Goal: Obtain resource: Obtain resource

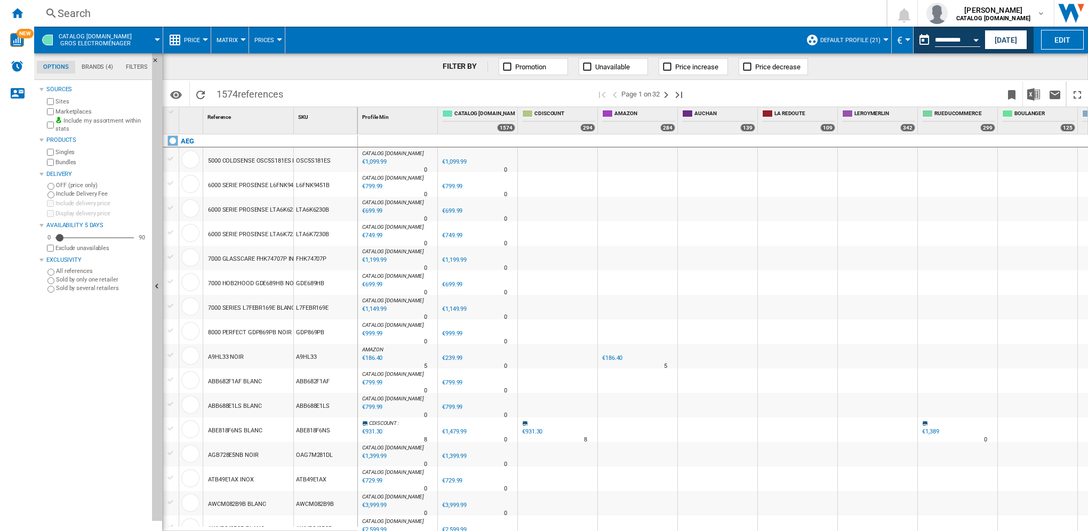
click at [200, 38] on button "Price" at bounding box center [194, 40] width 21 height 27
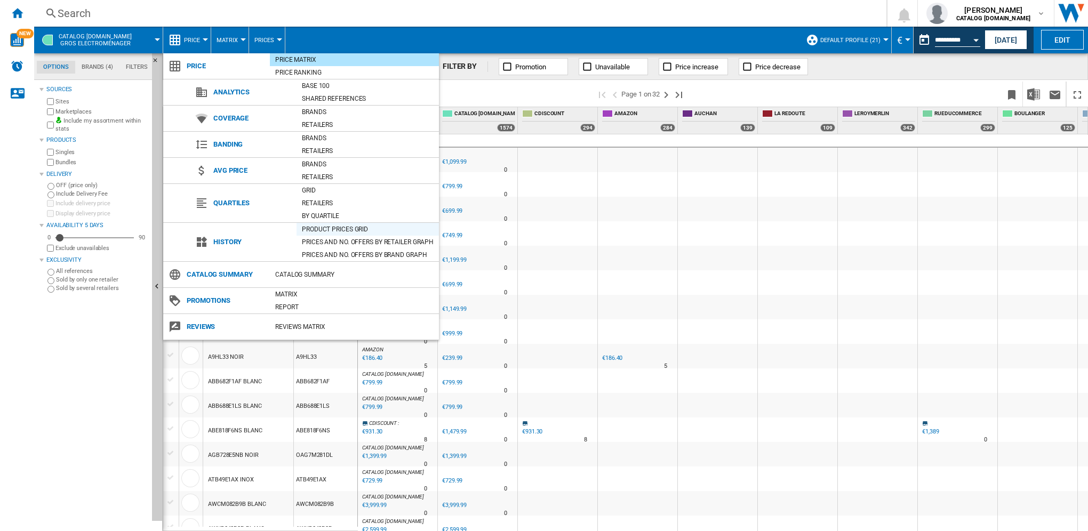
click at [337, 228] on div "Product prices grid" at bounding box center [367, 229] width 142 height 11
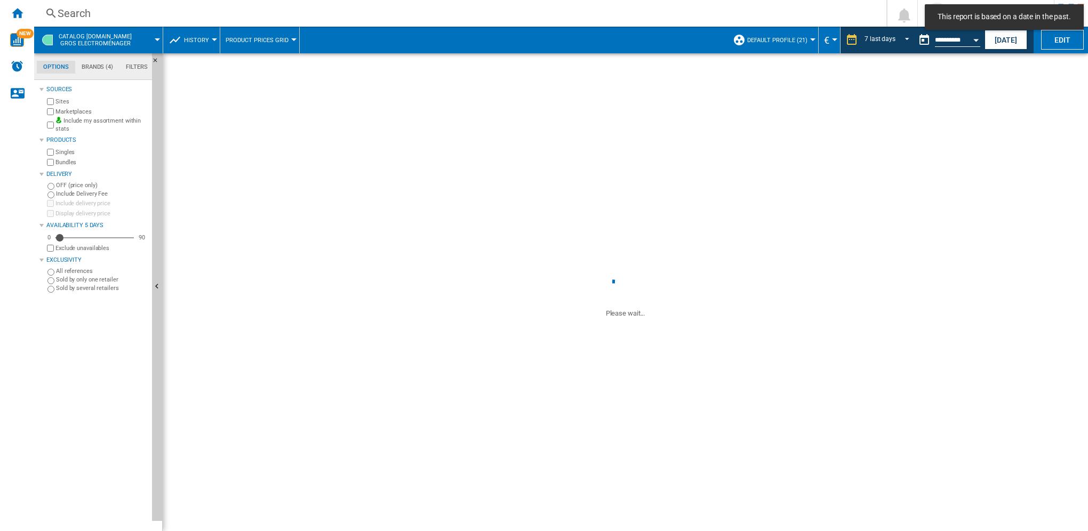
click at [210, 41] on button "History" at bounding box center [199, 40] width 30 height 27
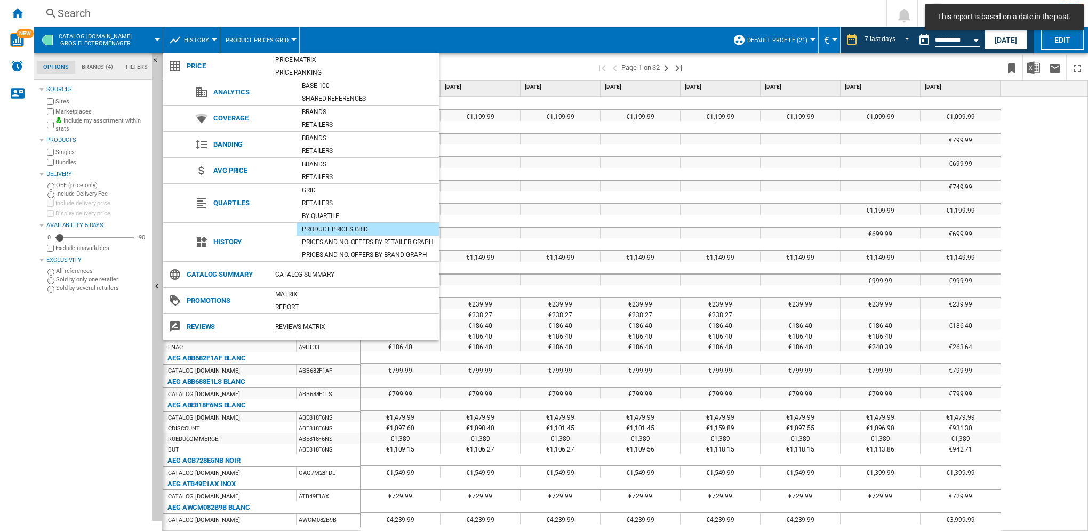
click at [893, 41] on md-backdrop at bounding box center [544, 265] width 1088 height 531
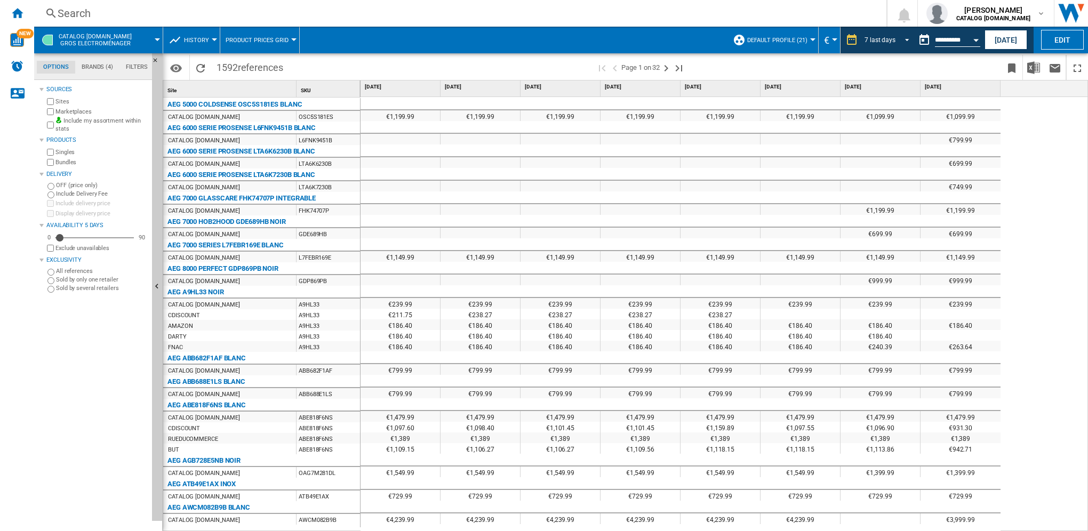
click at [893, 41] on md-select-value "7 last days" at bounding box center [888, 40] width 50 height 16
click at [962, 43] on md-backdrop at bounding box center [544, 265] width 1088 height 531
click at [1008, 41] on button "[DATE]" at bounding box center [1005, 40] width 43 height 20
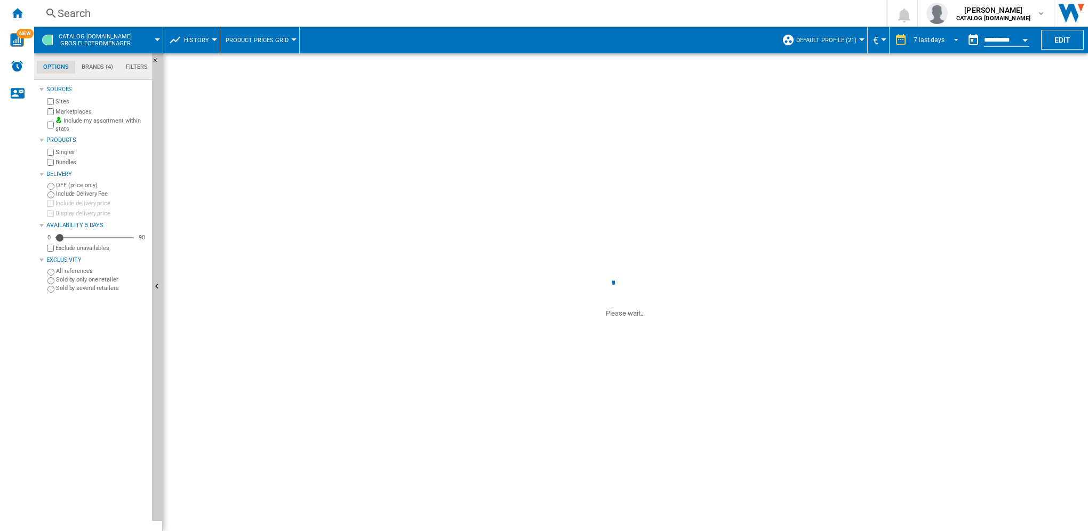
click at [946, 41] on span "REPORTS.WIZARD.STEPS.REPORT.STEPS.REPORT_OPTIONS.PERIOD: 7 last days" at bounding box center [952, 39] width 13 height 10
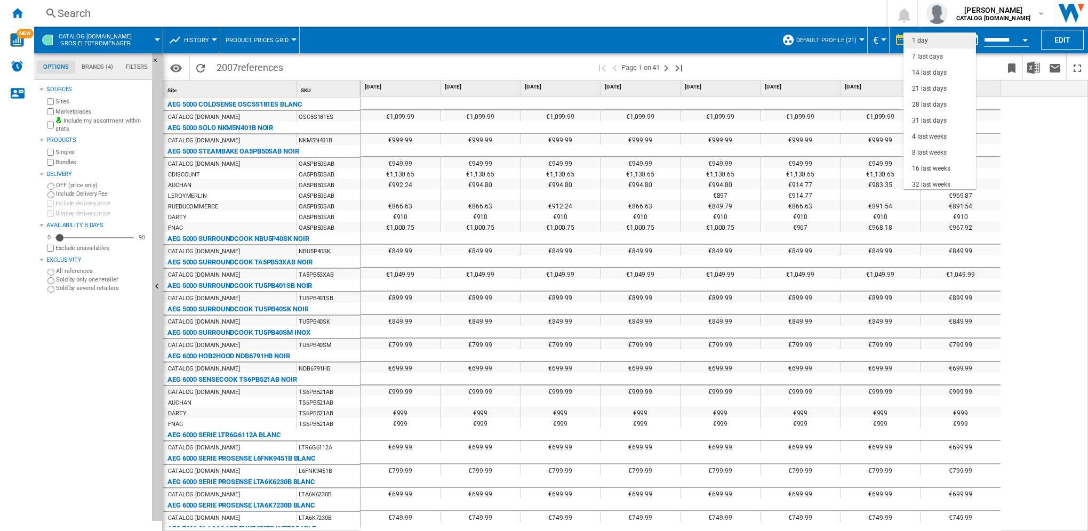
click at [929, 42] on md-option "1 day" at bounding box center [939, 41] width 73 height 16
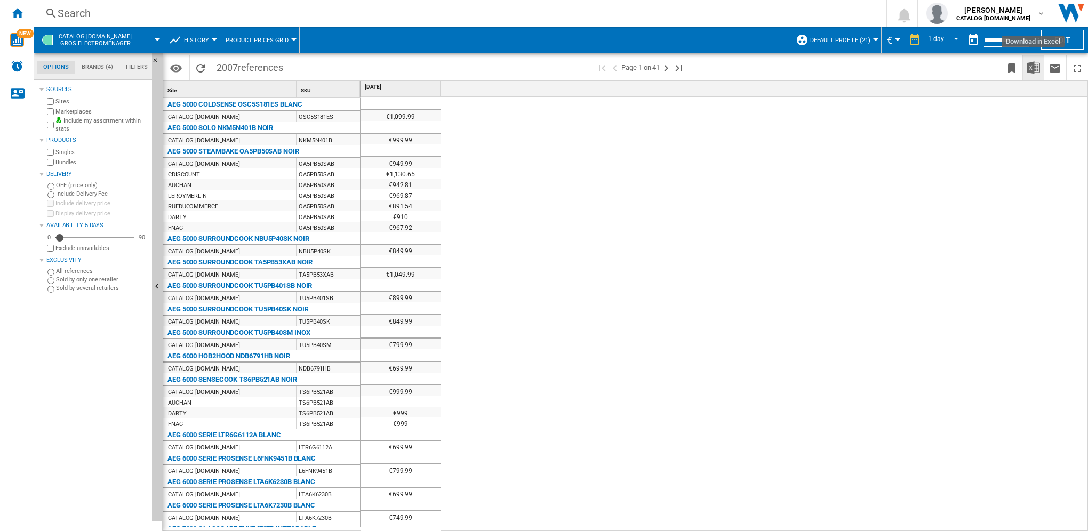
click at [1034, 69] on img "Download in Excel" at bounding box center [1033, 67] width 13 height 13
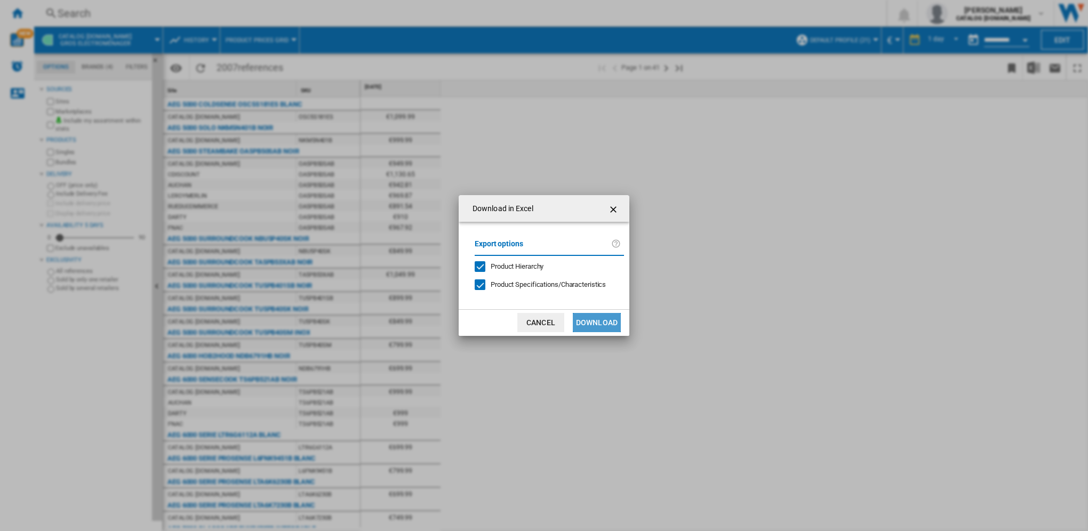
click at [595, 324] on button "Download" at bounding box center [597, 322] width 48 height 19
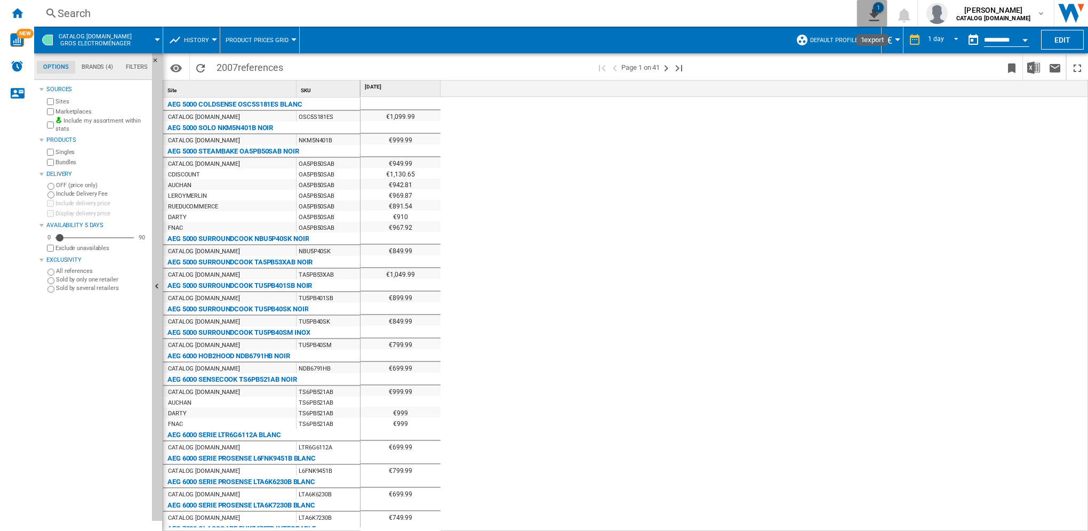
click at [868, 19] on ng-md-icon "1\a export" at bounding box center [871, 13] width 13 height 13
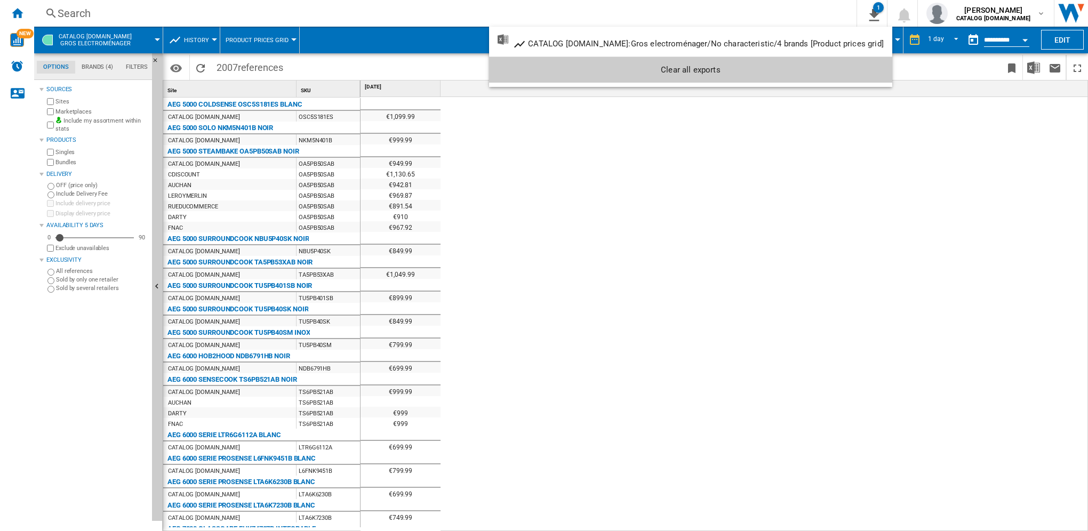
click at [14, 13] on md-backdrop at bounding box center [544, 265] width 1088 height 531
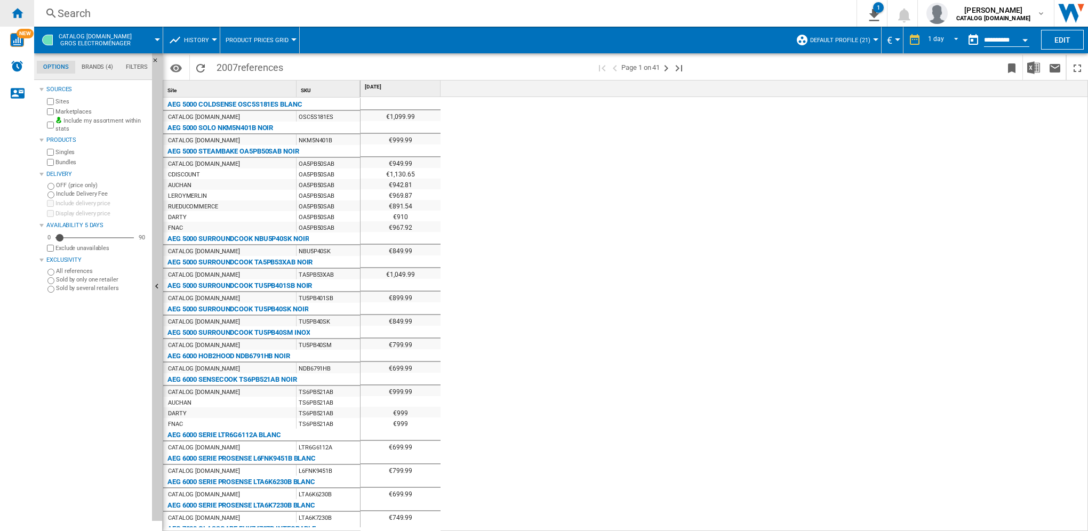
click at [15, 13] on ng-md-icon "Home" at bounding box center [17, 12] width 13 height 13
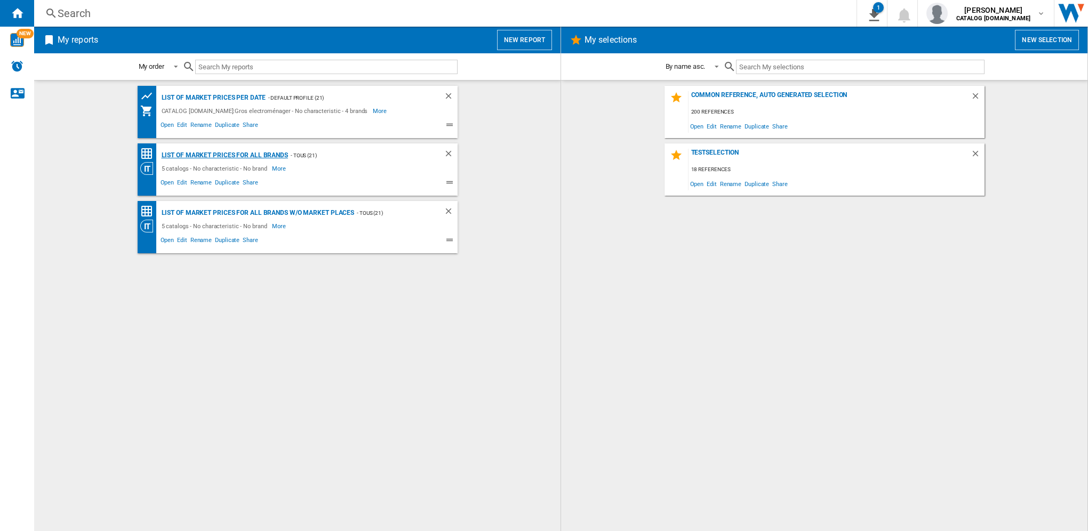
click at [227, 152] on div "List of market prices for all brands" at bounding box center [223, 155] width 129 height 13
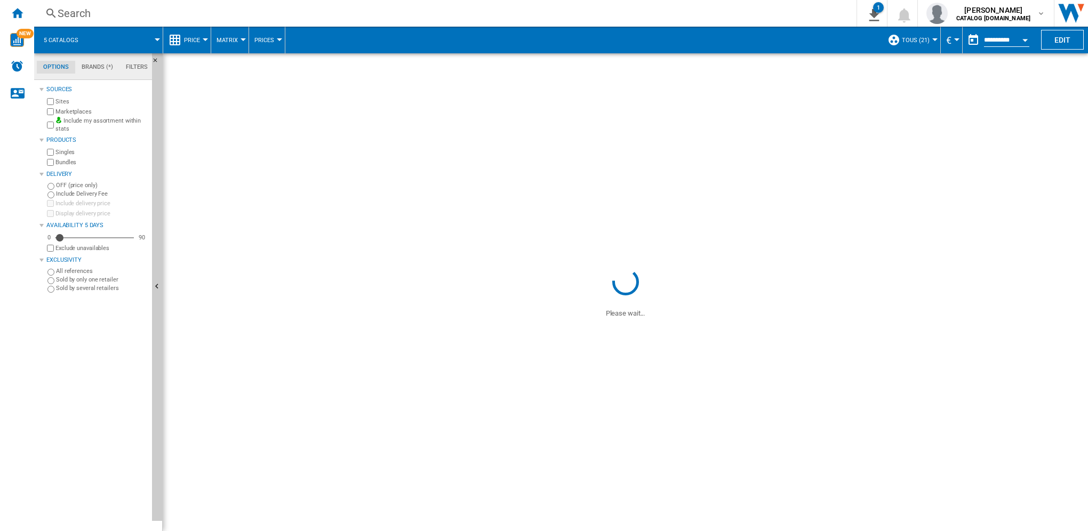
click at [202, 38] on button "Price" at bounding box center [194, 40] width 21 height 27
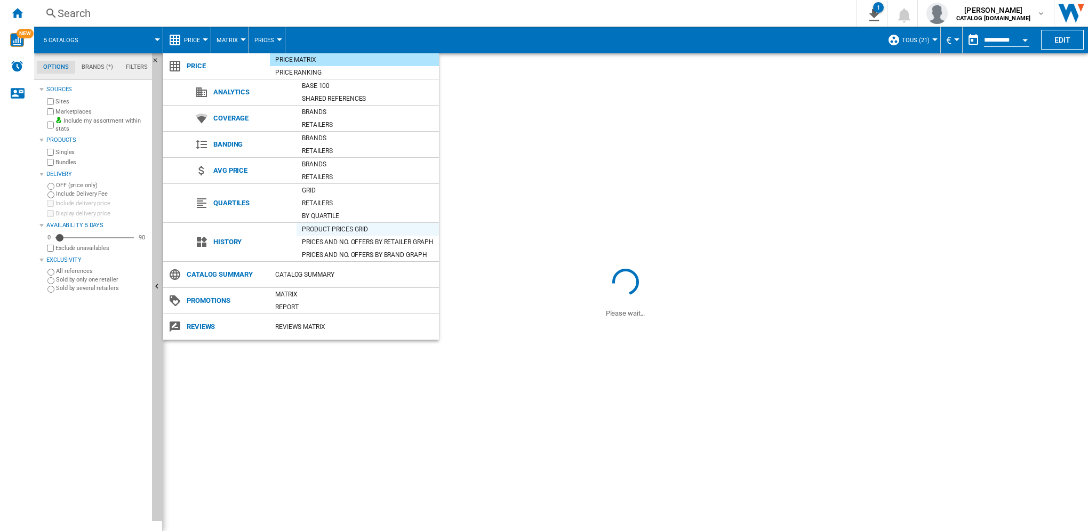
click at [342, 229] on div "Product prices grid" at bounding box center [367, 229] width 142 height 11
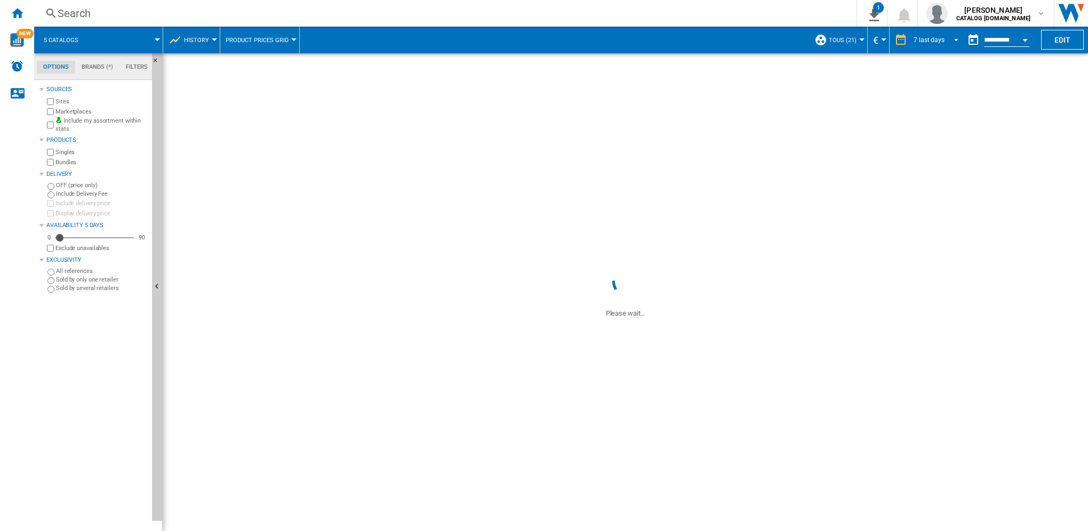
click at [940, 40] on div "7 last days" at bounding box center [928, 39] width 31 height 7
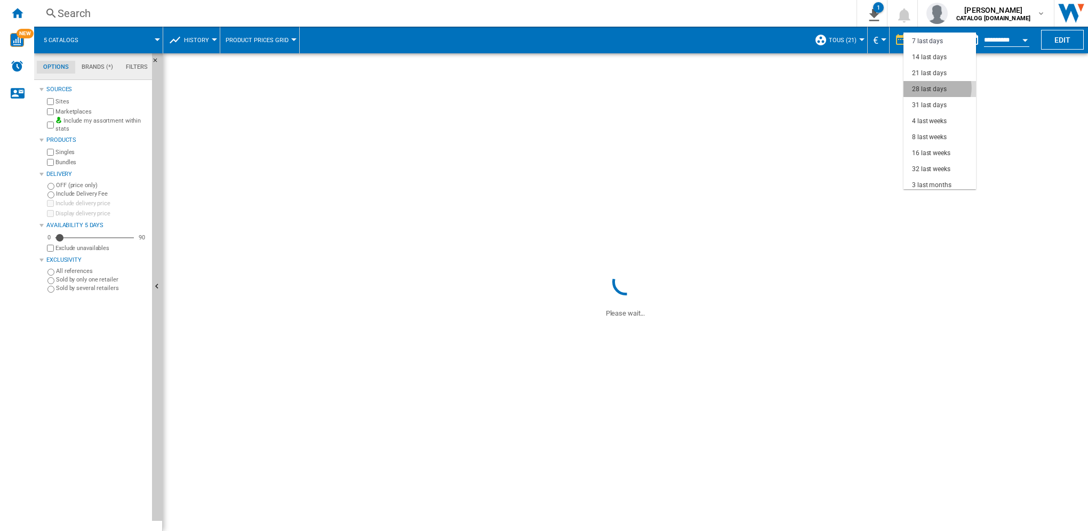
click at [934, 87] on div "28 last days" at bounding box center [929, 89] width 35 height 9
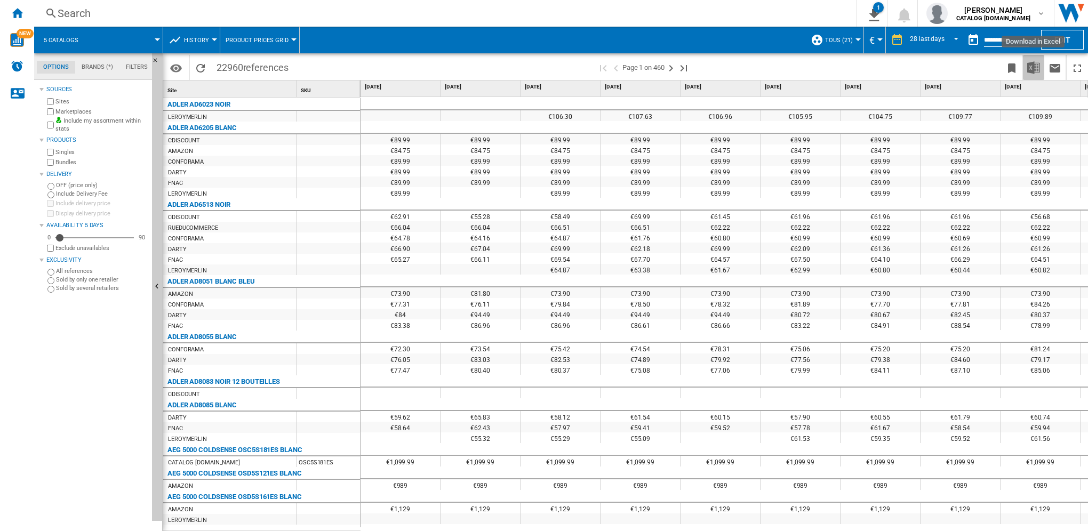
click at [1034, 66] on img "Download in Excel" at bounding box center [1033, 67] width 13 height 13
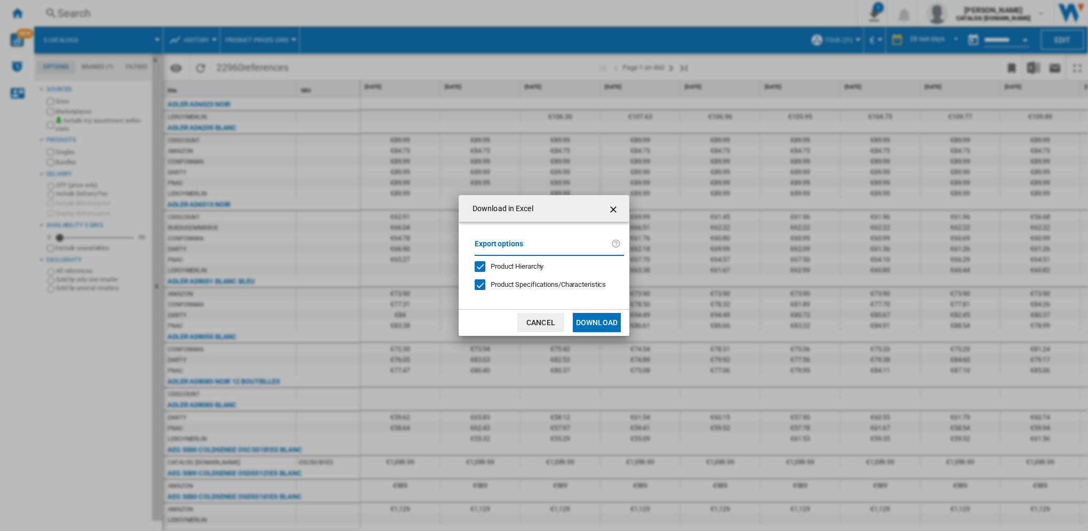
click at [598, 323] on button "Download" at bounding box center [597, 322] width 48 height 19
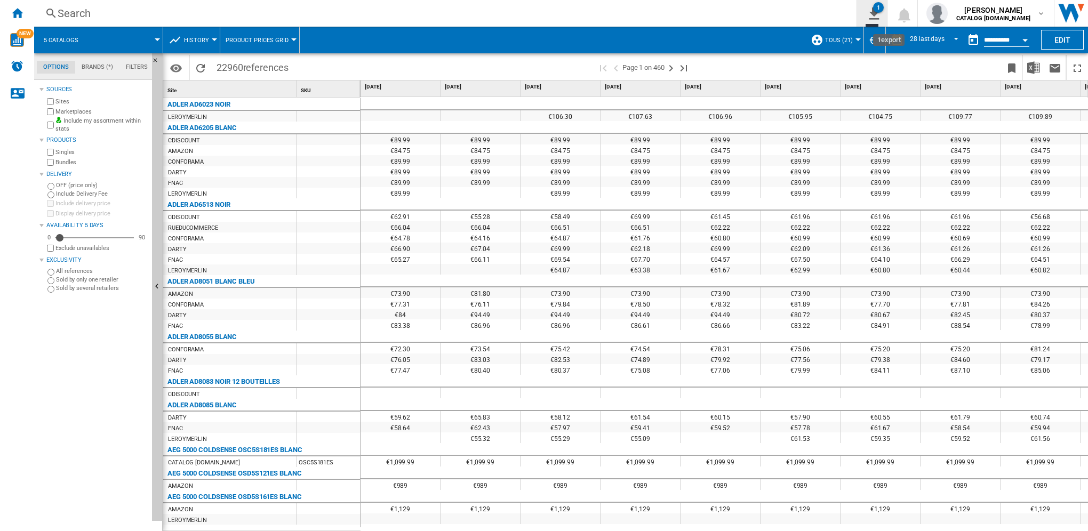
click at [875, 15] on ng-md-icon "1\a export" at bounding box center [871, 11] width 13 height 13
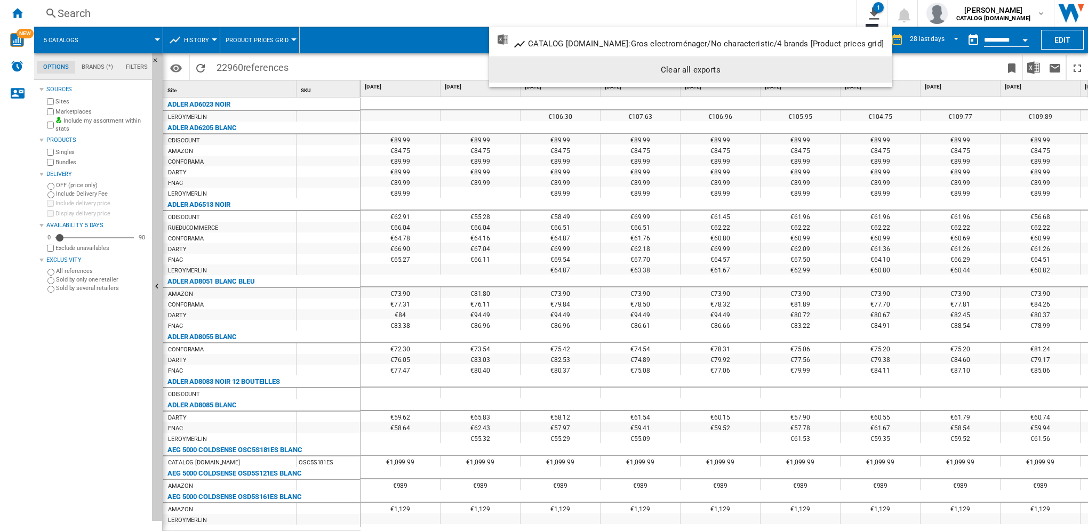
click at [685, 72] on div "Clear all exports" at bounding box center [690, 69] width 386 height 19
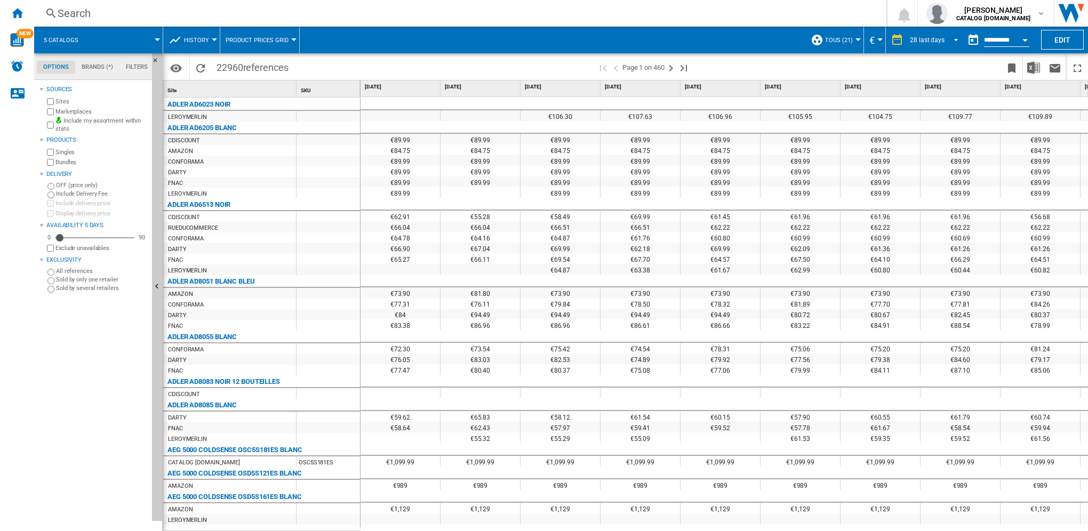
click at [946, 38] on span "REPORTS.WIZARD.STEPS.REPORT.STEPS.REPORT_OPTIONS.PERIOD: 28 last days" at bounding box center [952, 39] width 13 height 10
click at [936, 57] on div "31 last days" at bounding box center [925, 56] width 35 height 9
click at [1035, 68] on img "Download in Excel" at bounding box center [1033, 67] width 13 height 13
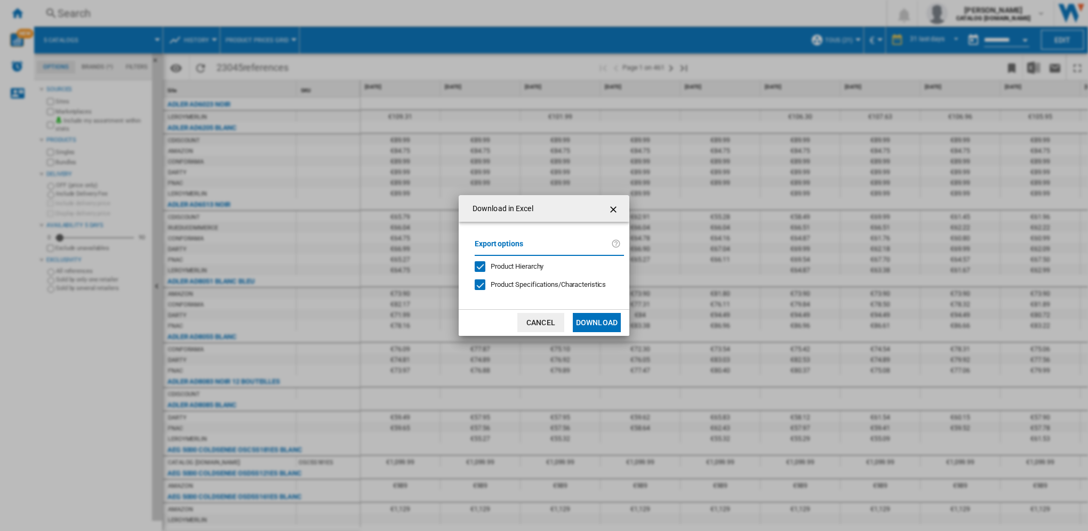
click at [602, 326] on button "Download" at bounding box center [597, 322] width 48 height 19
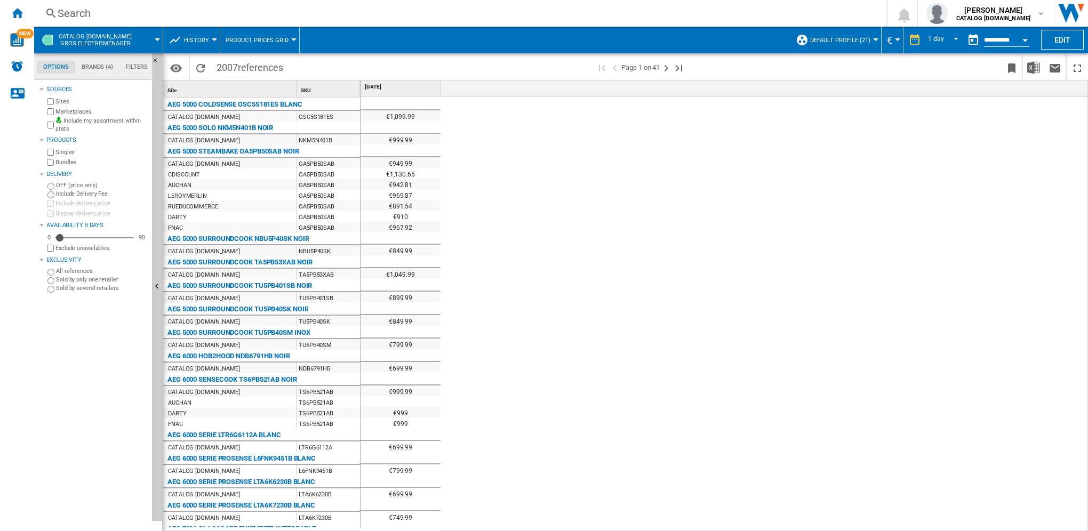
click at [71, 111] on label "Marketplaces" at bounding box center [101, 112] width 92 height 8
click at [45, 123] on div "Include my assortment within stats" at bounding box center [96, 125] width 103 height 17
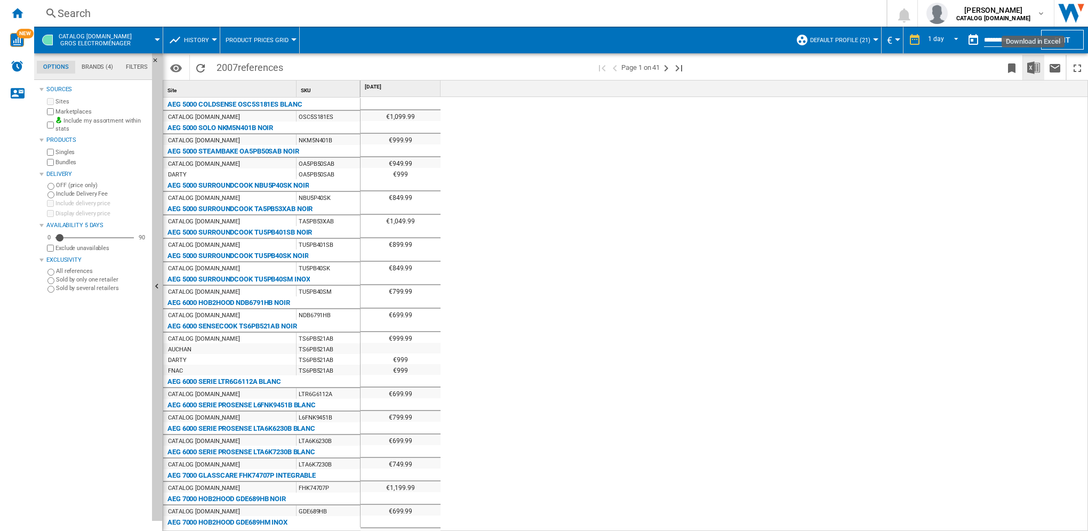
click at [1032, 66] on img "Download in Excel" at bounding box center [1033, 67] width 13 height 13
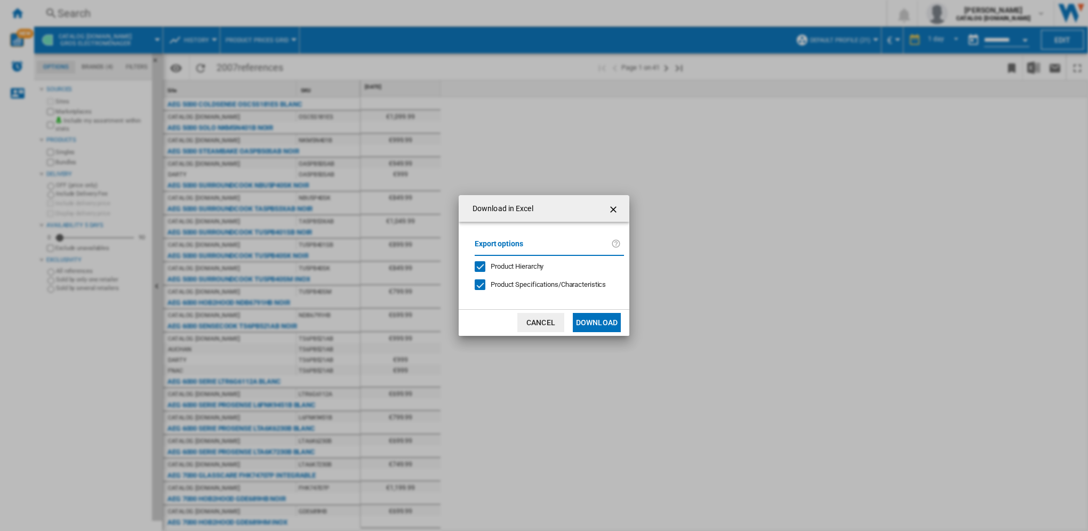
click at [583, 323] on button "Download" at bounding box center [597, 322] width 48 height 19
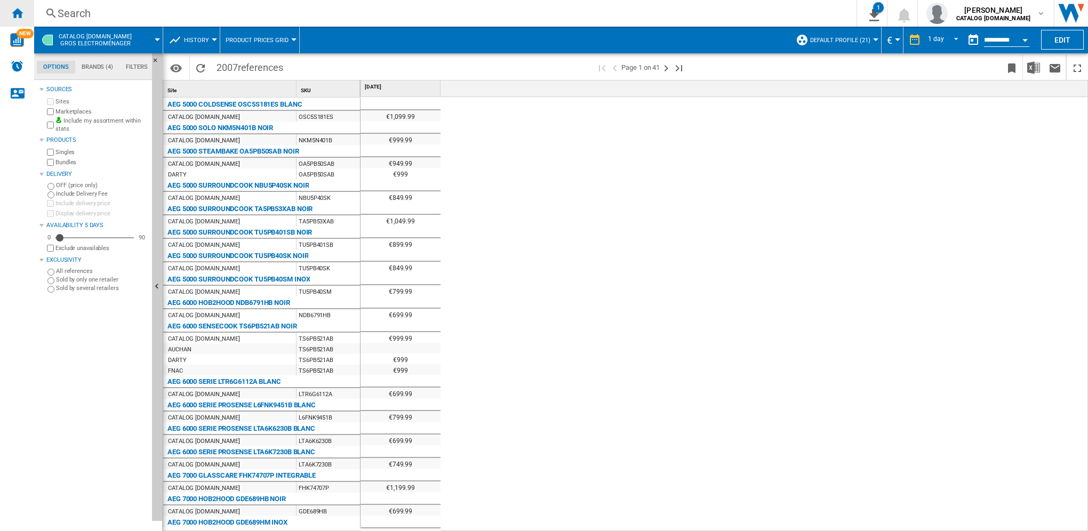
click at [20, 11] on ng-md-icon "Home" at bounding box center [17, 12] width 13 height 13
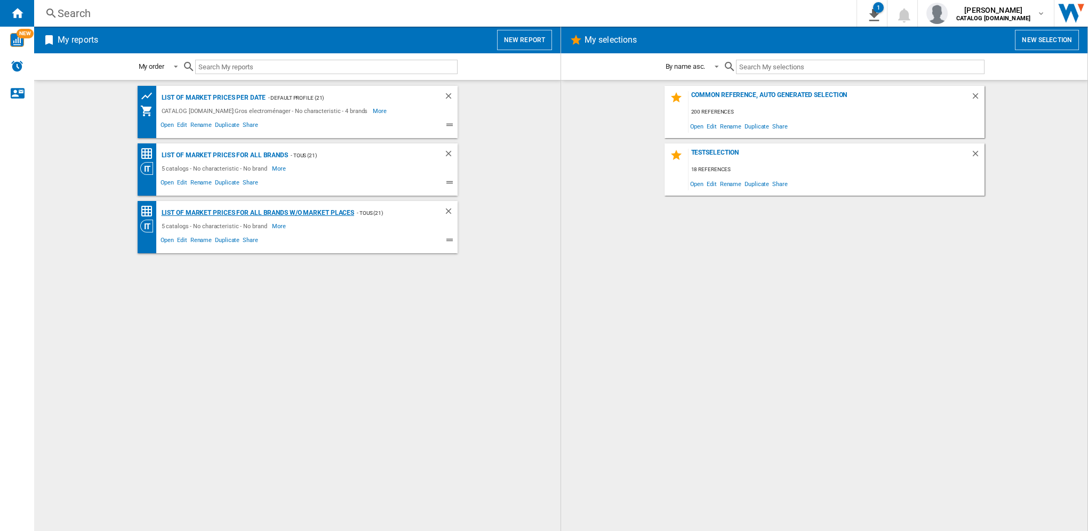
click at [241, 213] on div "List of market prices for all brands w/o Market places" at bounding box center [257, 212] width 196 height 13
click at [239, 213] on div "List of market prices for all brands w/o Market places" at bounding box center [257, 212] width 196 height 13
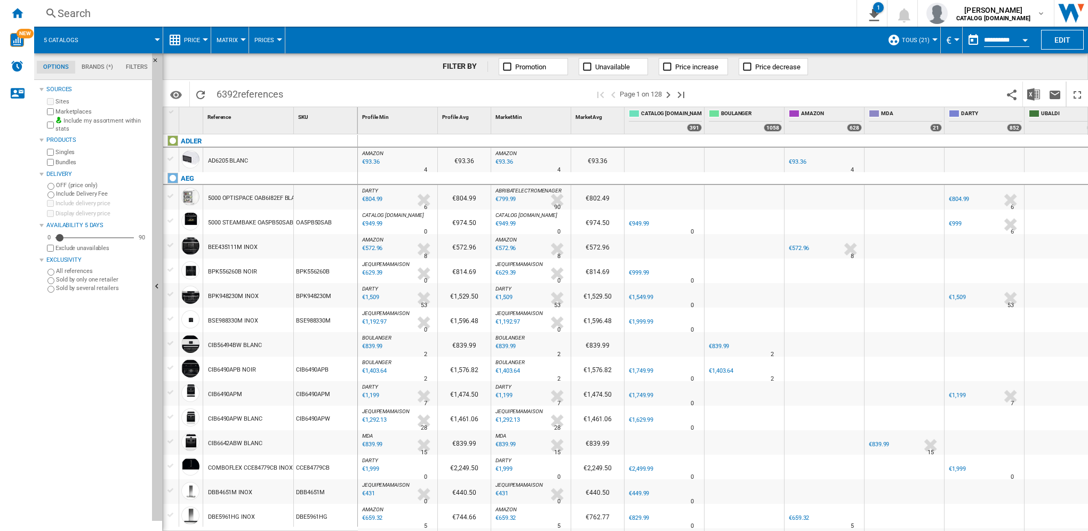
click at [200, 41] on button "Price" at bounding box center [194, 40] width 21 height 27
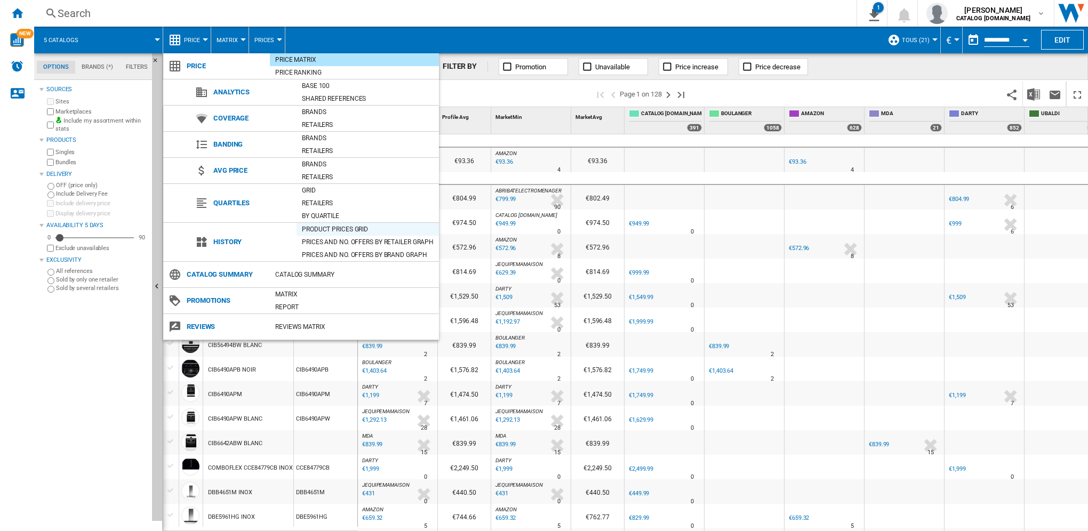
click at [327, 228] on div "Product prices grid" at bounding box center [367, 229] width 142 height 11
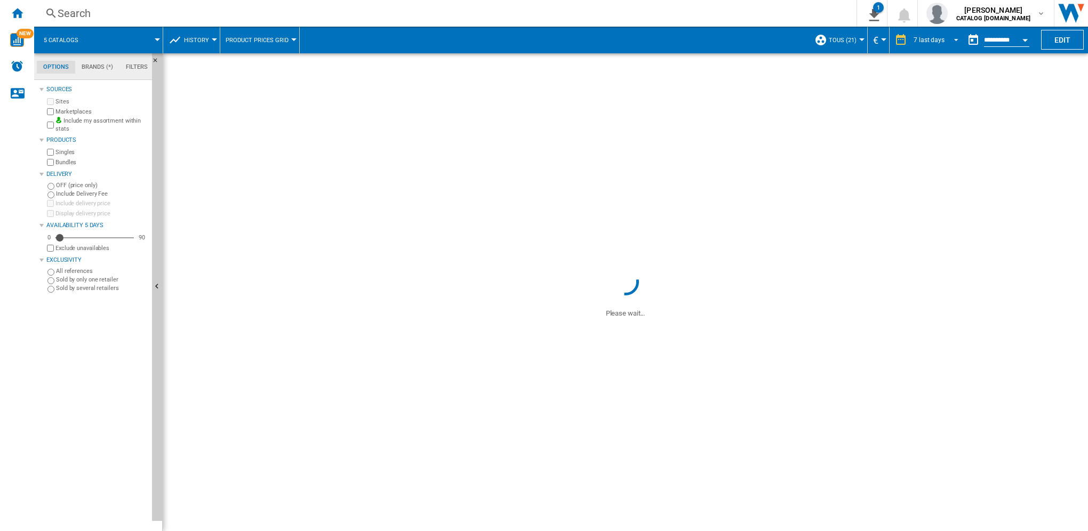
click at [947, 40] on span "REPORTS.WIZARD.STEPS.REPORT.STEPS.REPORT_OPTIONS.PERIOD: 7 last days" at bounding box center [952, 39] width 13 height 10
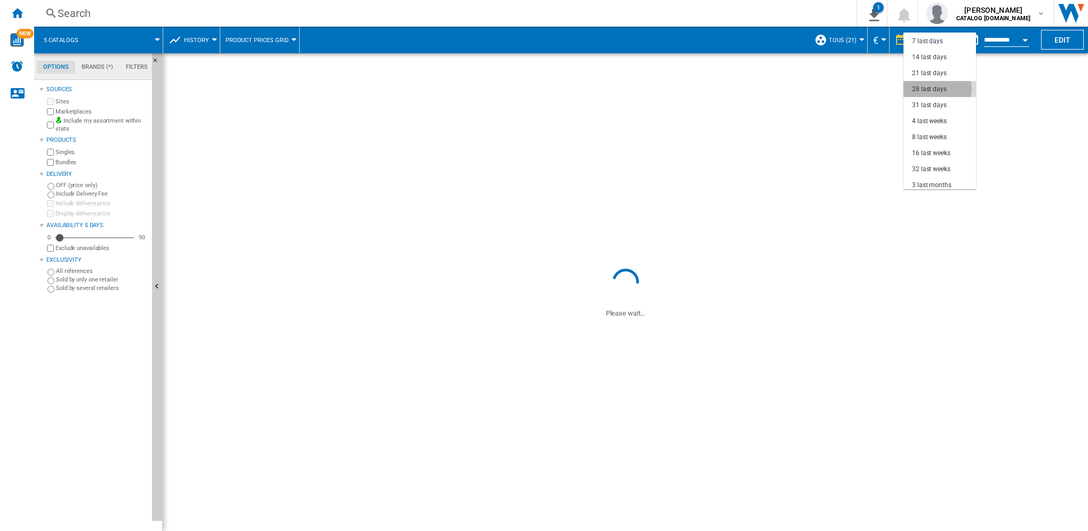
click at [936, 88] on div "28 last days" at bounding box center [929, 89] width 35 height 9
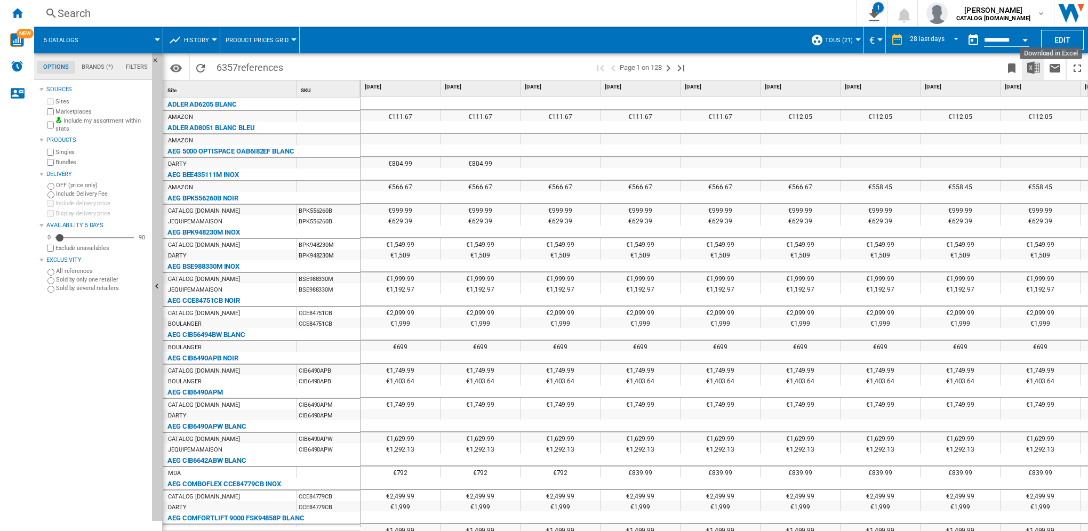
click at [1031, 68] on img "Download in Excel" at bounding box center [1033, 67] width 13 height 13
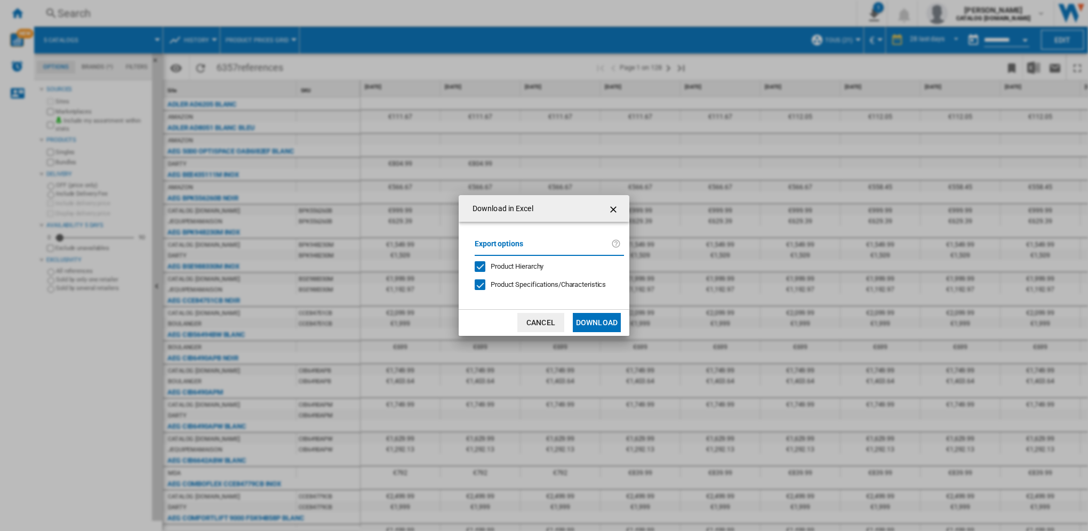
click at [596, 324] on button "Download" at bounding box center [597, 322] width 48 height 19
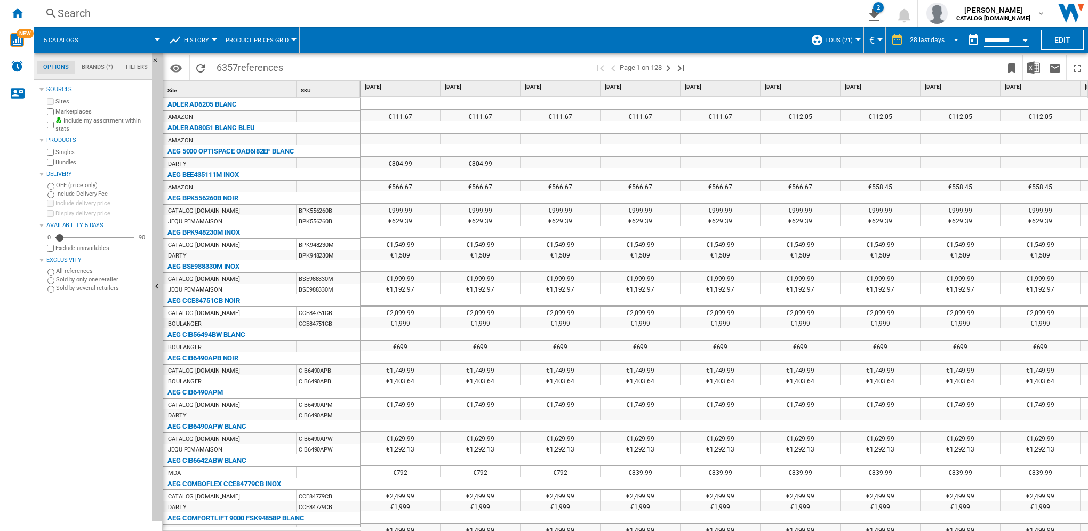
click at [920, 42] on div "28 last days" at bounding box center [926, 39] width 35 height 7
click at [934, 59] on div "31 last days" at bounding box center [925, 56] width 35 height 9
click at [1036, 66] on img "Download in Excel" at bounding box center [1033, 67] width 13 height 13
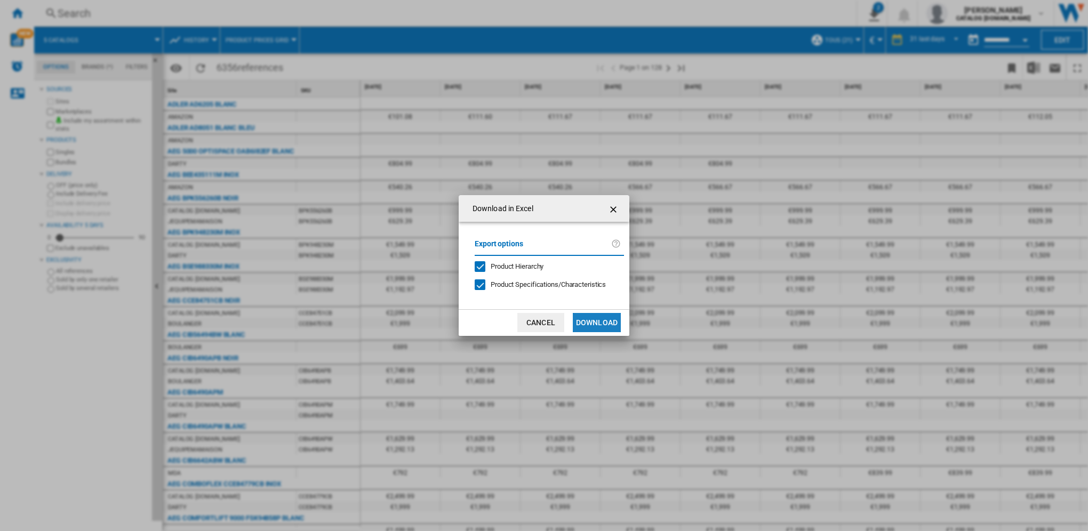
click at [599, 325] on button "Download" at bounding box center [597, 322] width 48 height 19
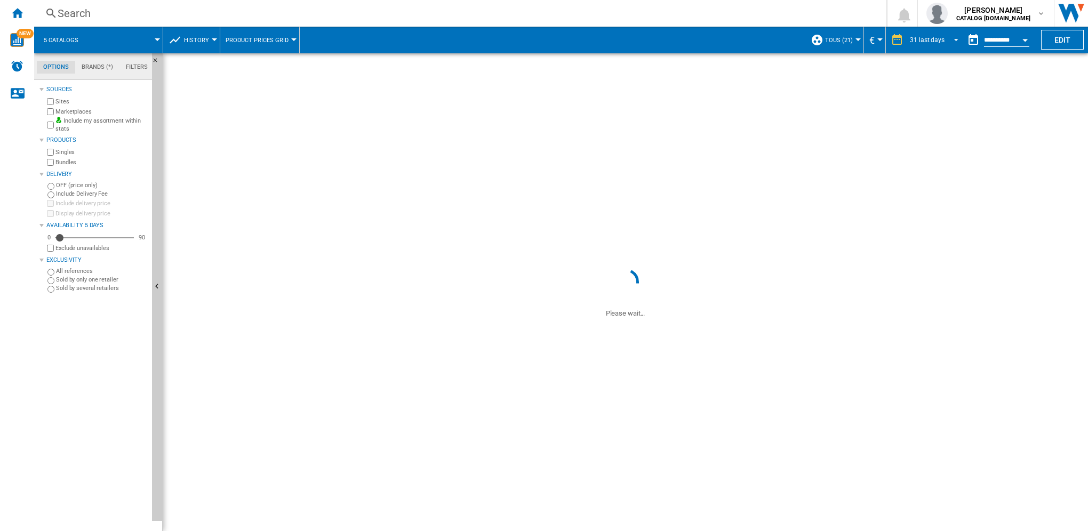
click at [937, 43] on span "31 last days" at bounding box center [926, 40] width 35 height 9
click at [924, 22] on md-option "1 day" at bounding box center [936, 21] width 73 height 16
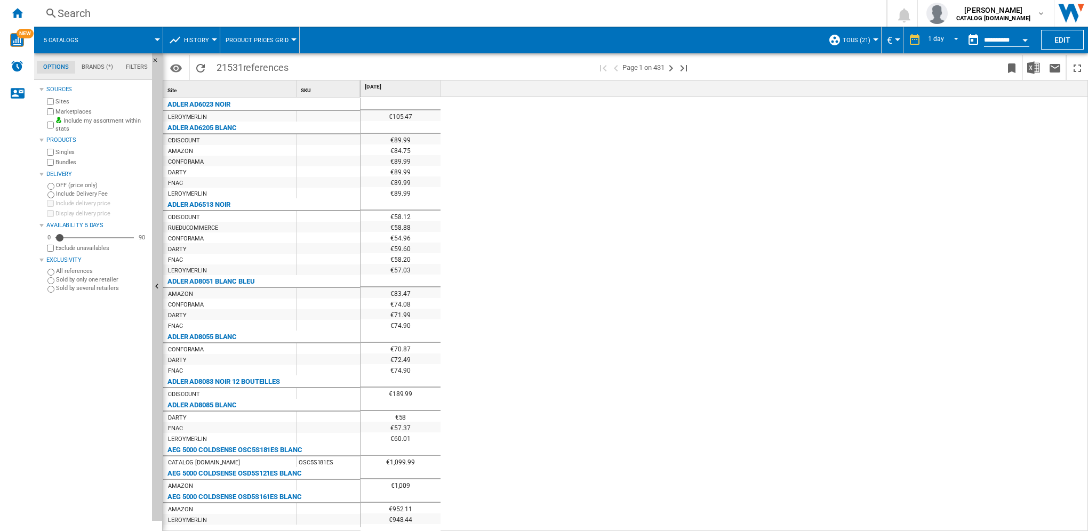
click at [196, 104] on div "ADLER AD6023 NOIR" at bounding box center [198, 104] width 63 height 13
click at [80, 10] on div "Search" at bounding box center [458, 13] width 801 height 15
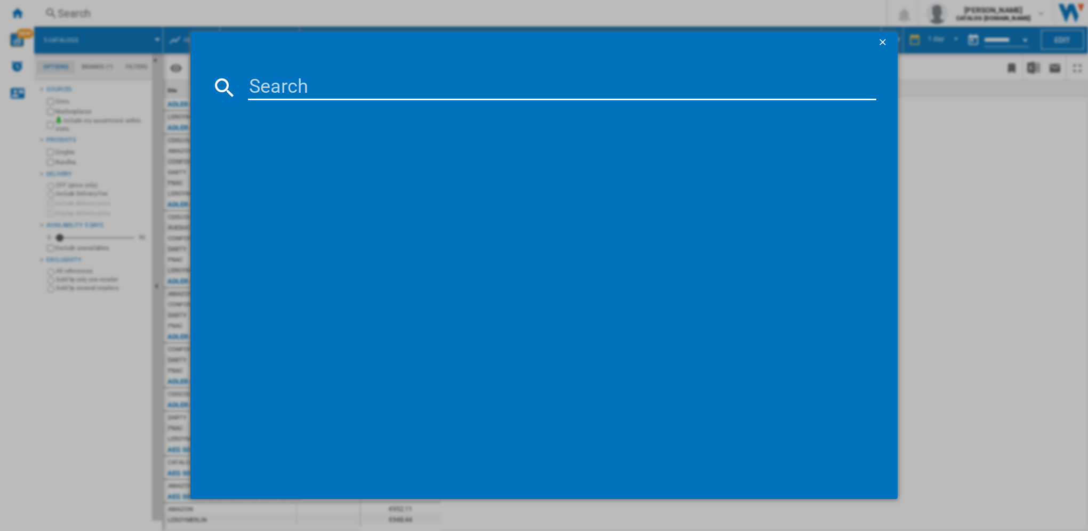
drag, startPoint x: 316, startPoint y: 53, endPoint x: 377, endPoint y: 96, distance: 75.1
click at [377, 96] on md-dialog-content at bounding box center [543, 276] width 707 height 446
click at [337, 93] on input at bounding box center [562, 88] width 628 height 26
type input "[PERSON_NAME]"
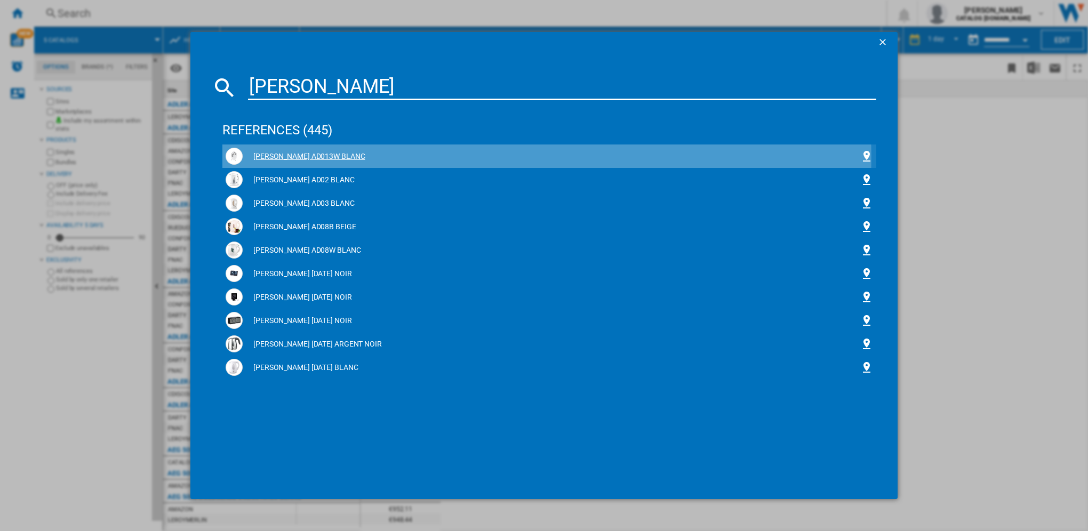
click at [288, 157] on div "[PERSON_NAME] AD013W BLANC" at bounding box center [551, 156] width 617 height 11
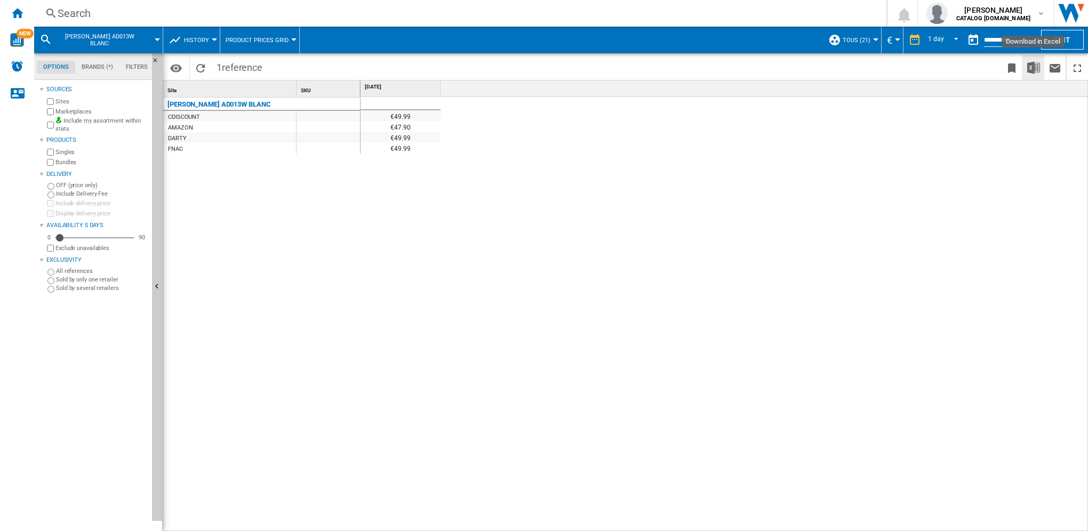
click at [1033, 69] on img "Download in Excel" at bounding box center [1033, 67] width 13 height 13
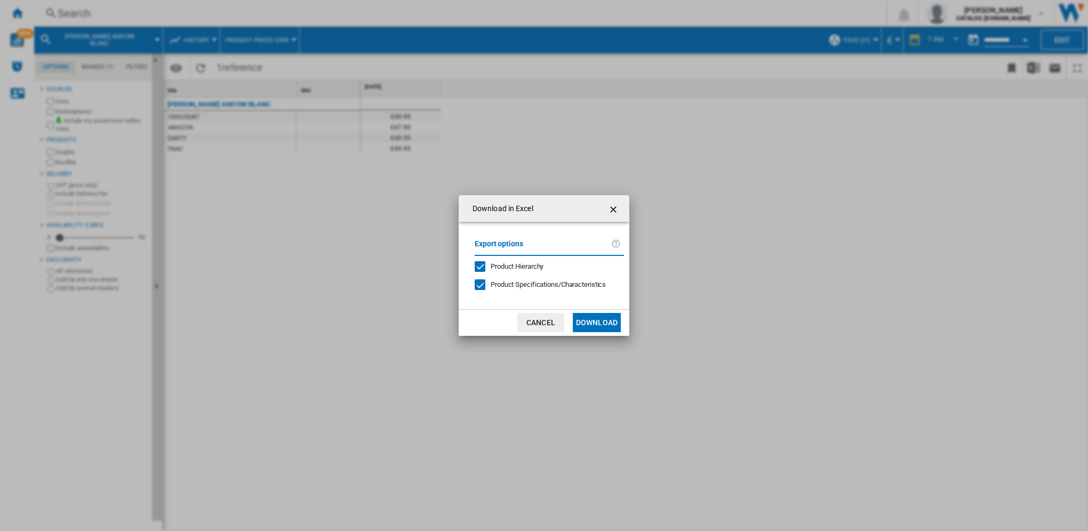
click at [609, 323] on button "Download" at bounding box center [597, 322] width 48 height 19
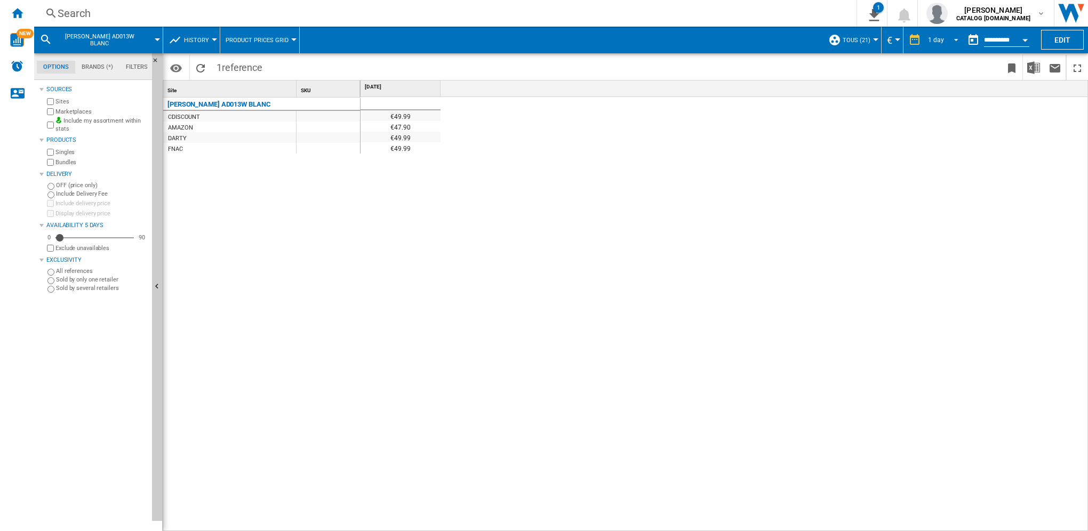
click at [953, 41] on span "REPORTS.WIZARD.STEPS.REPORT.STEPS.REPORT_OPTIONS.PERIOD: 1 day" at bounding box center [952, 39] width 13 height 10
click at [953, 55] on div "7 last days" at bounding box center [940, 56] width 31 height 9
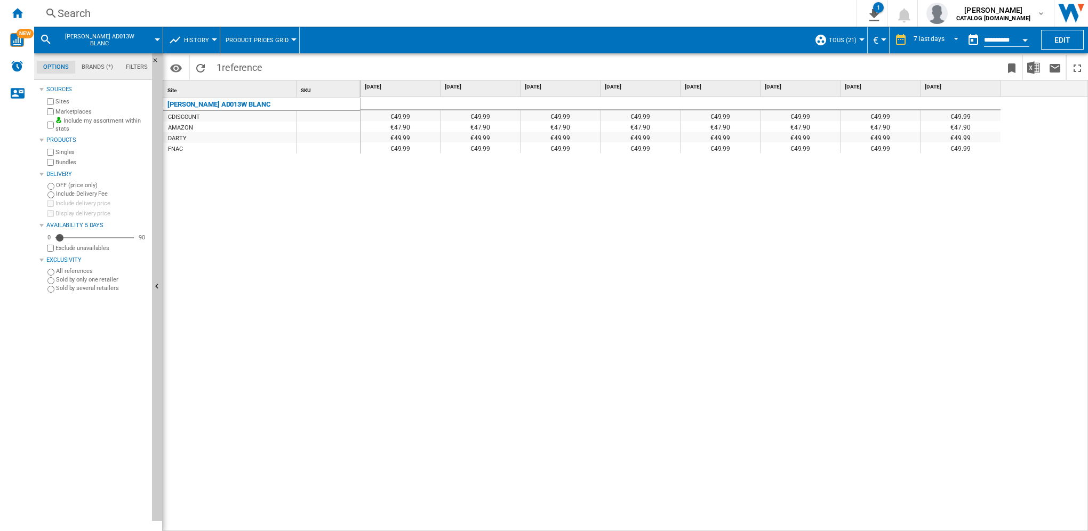
click at [1022, 39] on div "Open calendar" at bounding box center [1024, 40] width 5 height 3
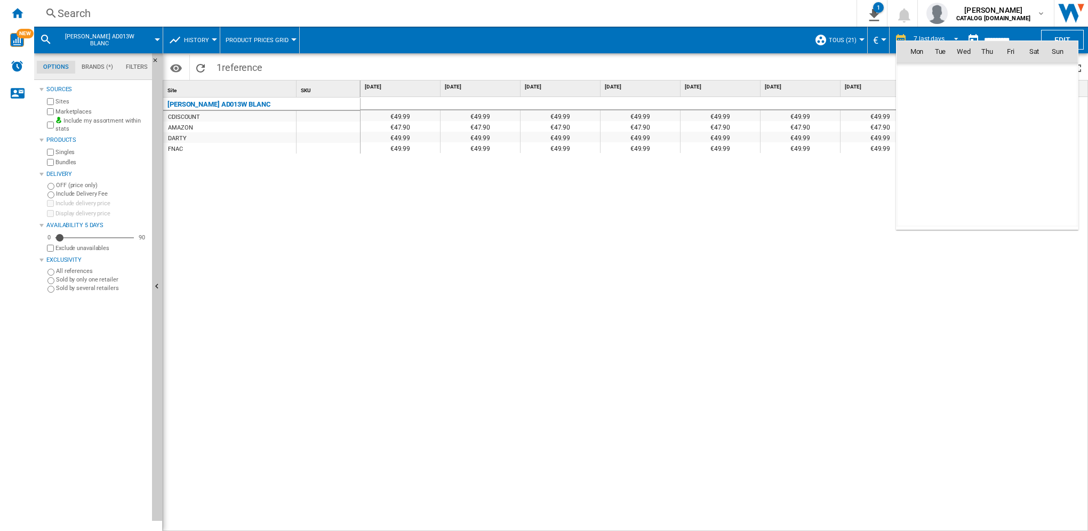
scroll to position [5086, 0]
click at [960, 95] on span "1" at bounding box center [963, 97] width 21 height 21
type input "**********"
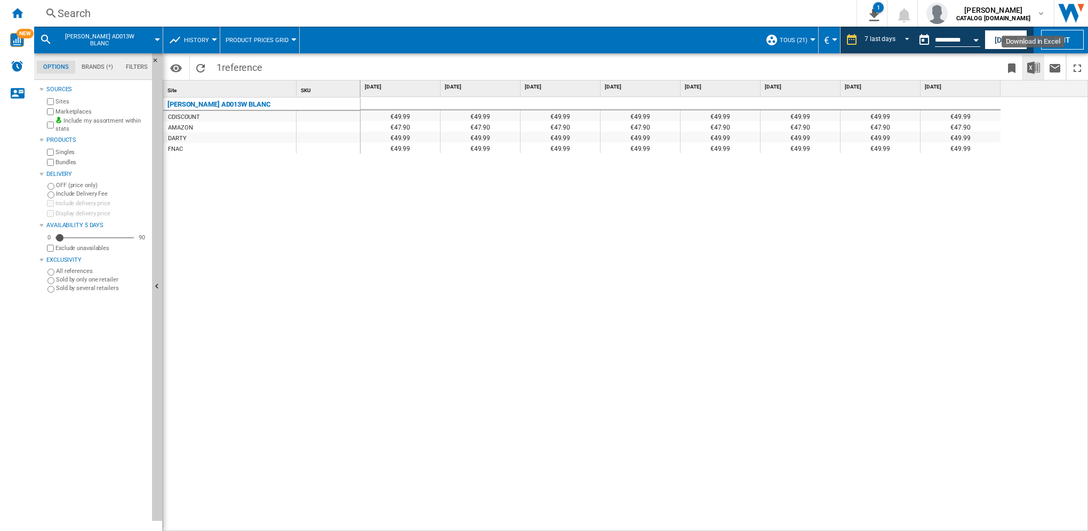
click at [1037, 70] on img "Download in Excel" at bounding box center [1033, 67] width 13 height 13
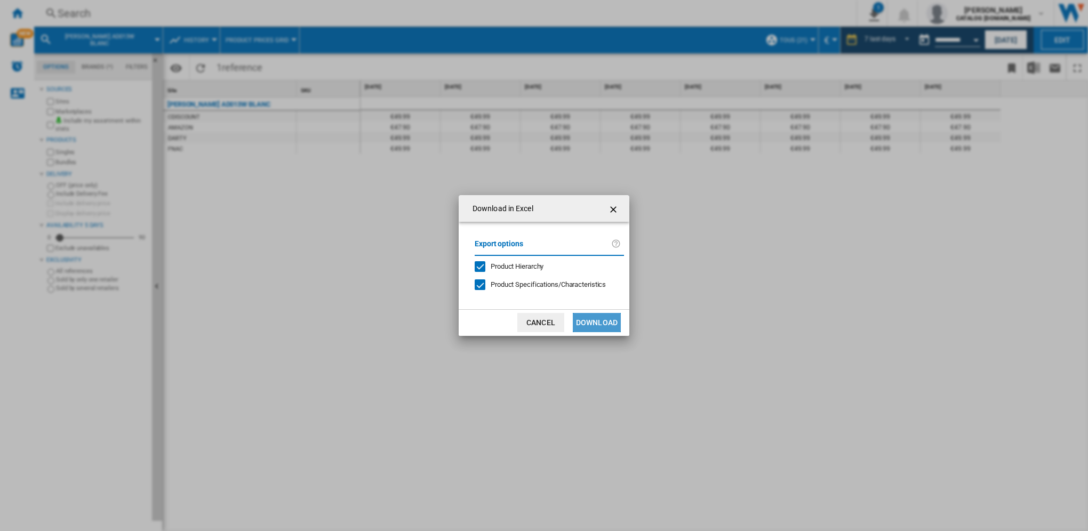
click at [606, 323] on button "Download" at bounding box center [597, 322] width 48 height 19
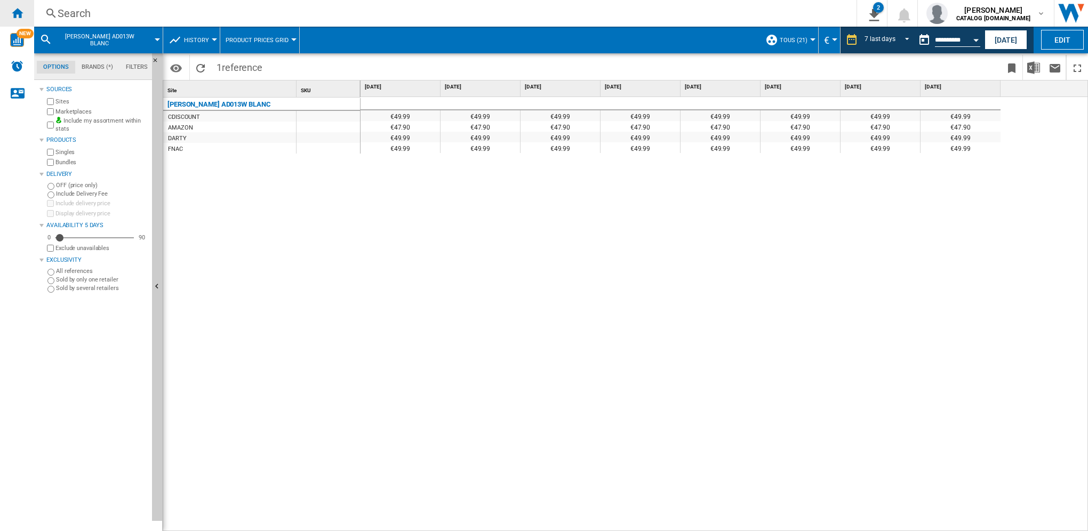
click at [18, 14] on ng-md-icon "Home" at bounding box center [17, 12] width 13 height 13
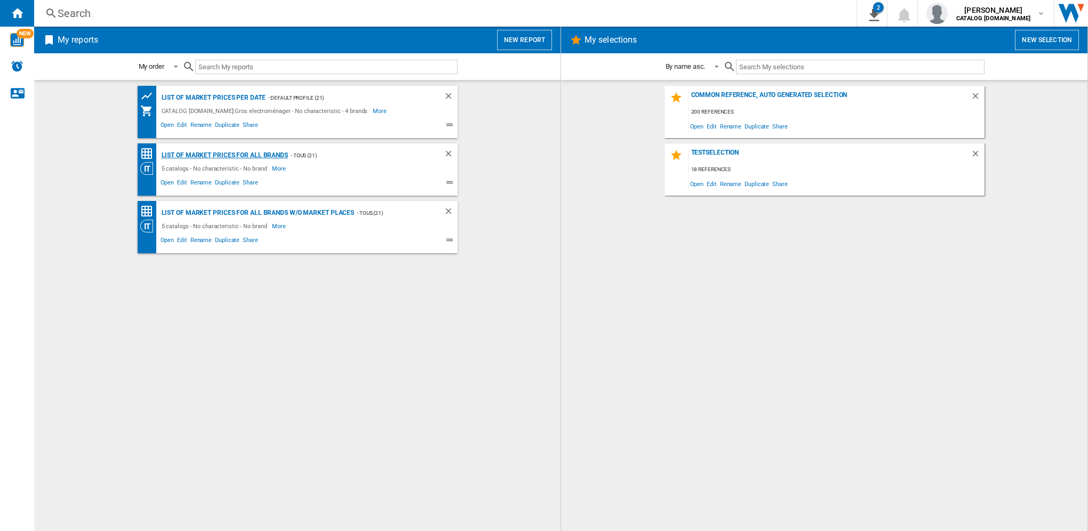
click at [251, 155] on div "List of market prices for all brands" at bounding box center [223, 155] width 129 height 13
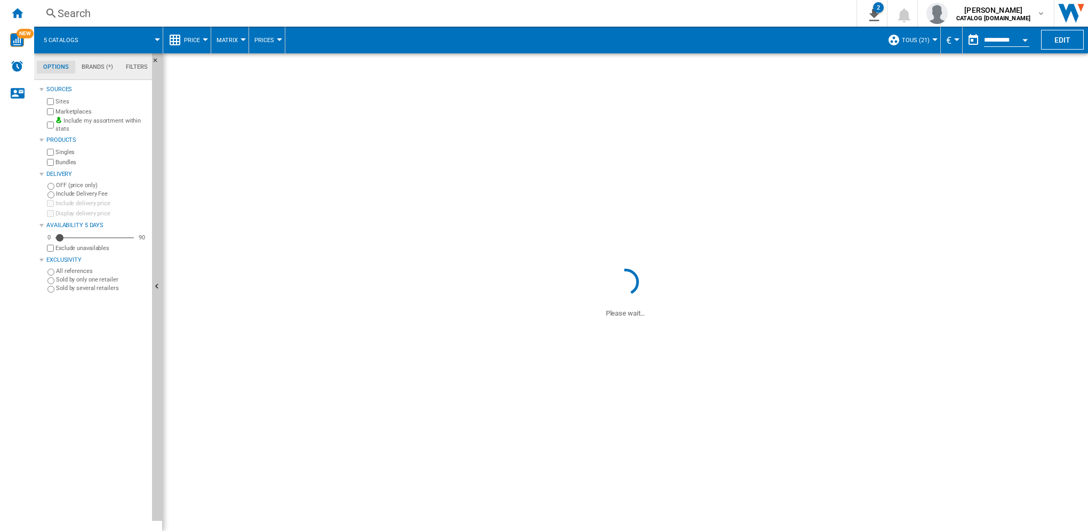
click at [181, 37] on div "Price" at bounding box center [186, 40] width 37 height 27
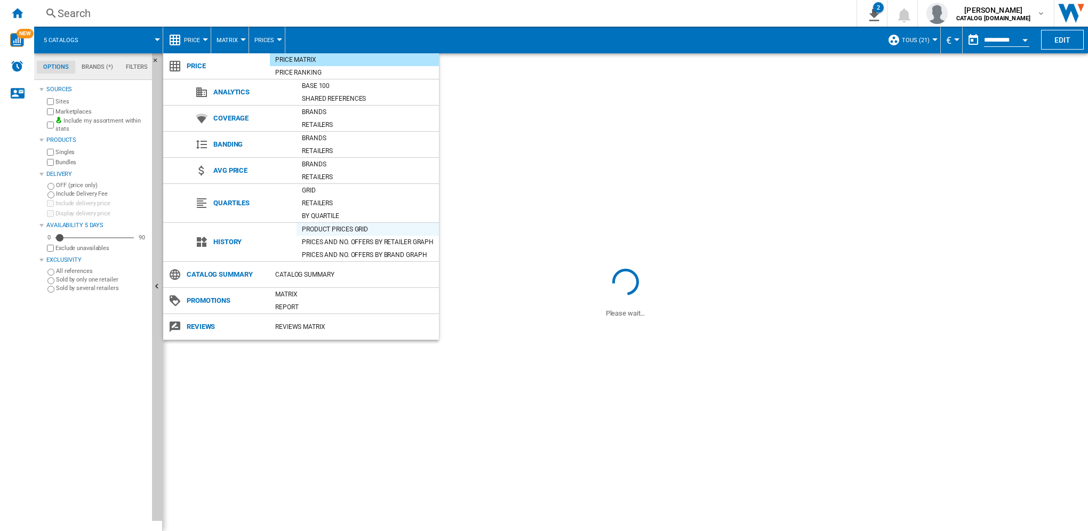
click at [342, 226] on div "Product prices grid" at bounding box center [367, 229] width 142 height 11
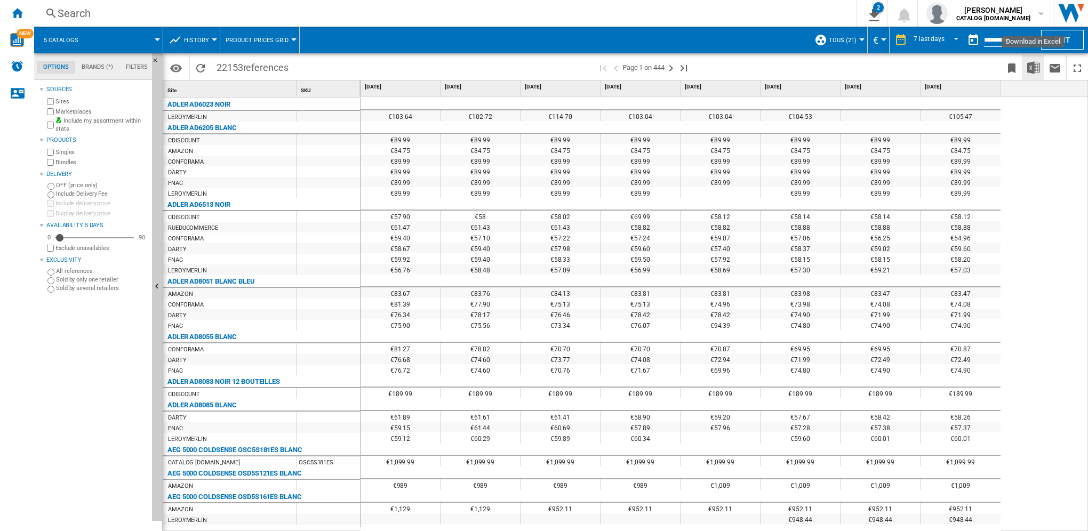
click at [1033, 66] on img "Download in Excel" at bounding box center [1033, 67] width 13 height 13
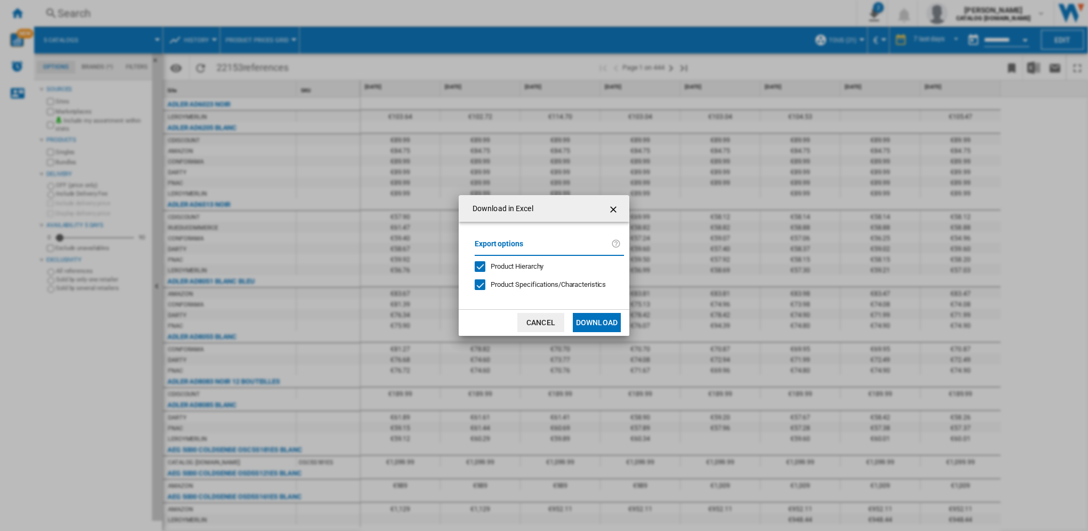
click at [532, 324] on button "Cancel" at bounding box center [540, 322] width 47 height 19
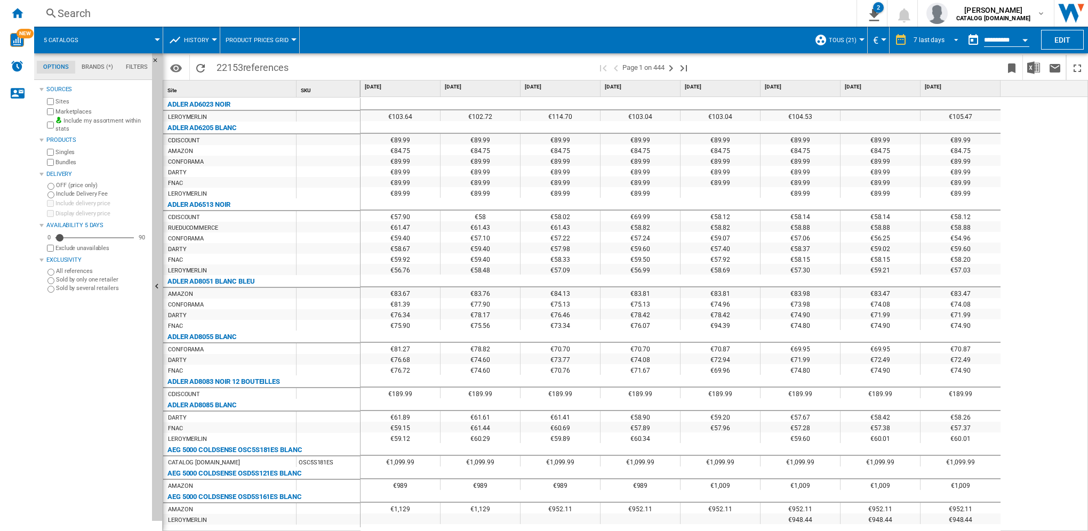
click at [954, 38] on span "REPORTS.WIZARD.STEPS.REPORT.STEPS.REPORT_OPTIONS.PERIOD: 7 last days" at bounding box center [952, 39] width 13 height 10
click at [1028, 39] on md-backdrop at bounding box center [544, 265] width 1088 height 531
click at [1028, 39] on button "Open calendar" at bounding box center [1024, 38] width 19 height 19
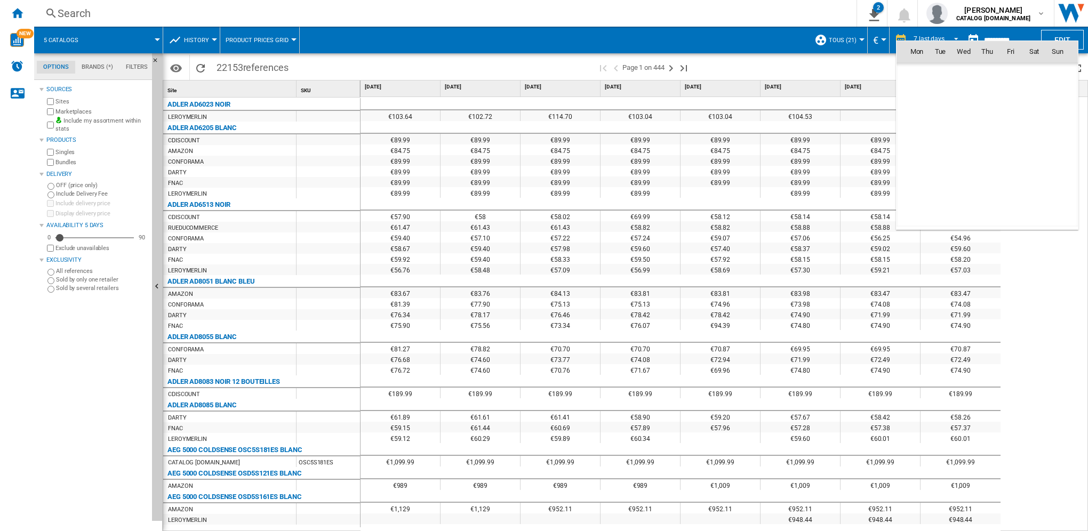
scroll to position [5086, 0]
click at [921, 74] on span "[DATE]" at bounding box center [920, 74] width 22 height 9
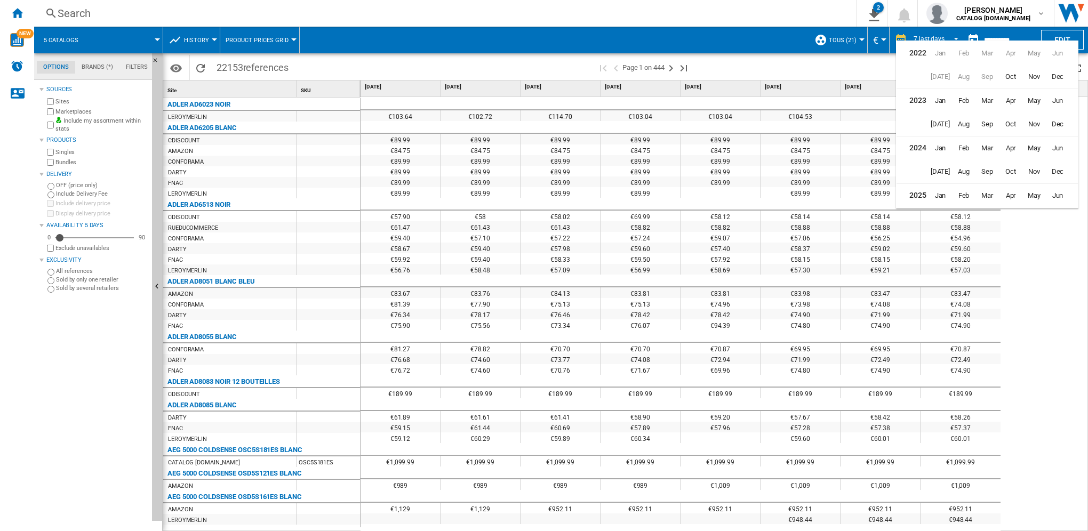
scroll to position [26, 0]
click at [985, 194] on span "Sep" at bounding box center [986, 193] width 21 height 21
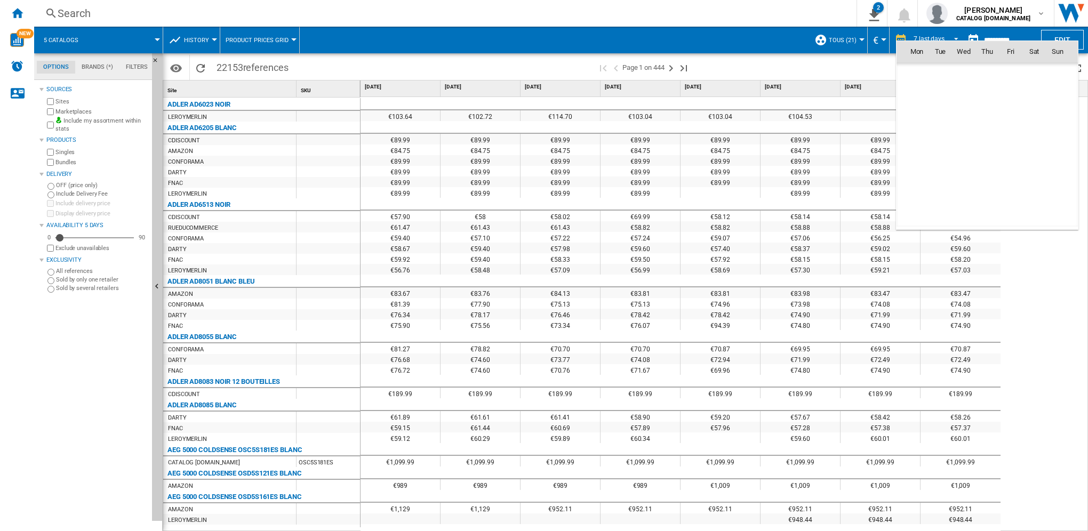
scroll to position [4944, 0]
click at [988, 119] on span "11" at bounding box center [986, 121] width 21 height 21
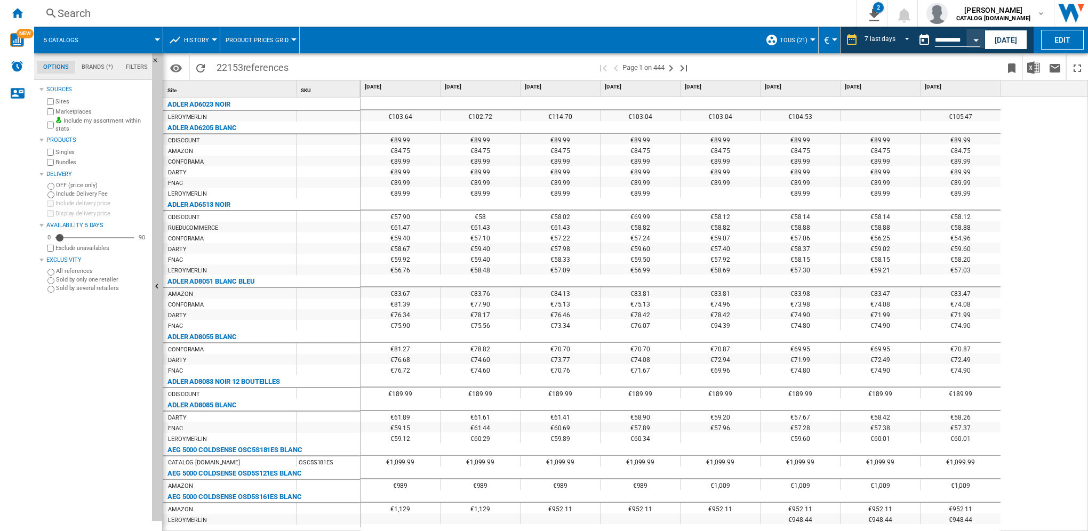
type input "**********"
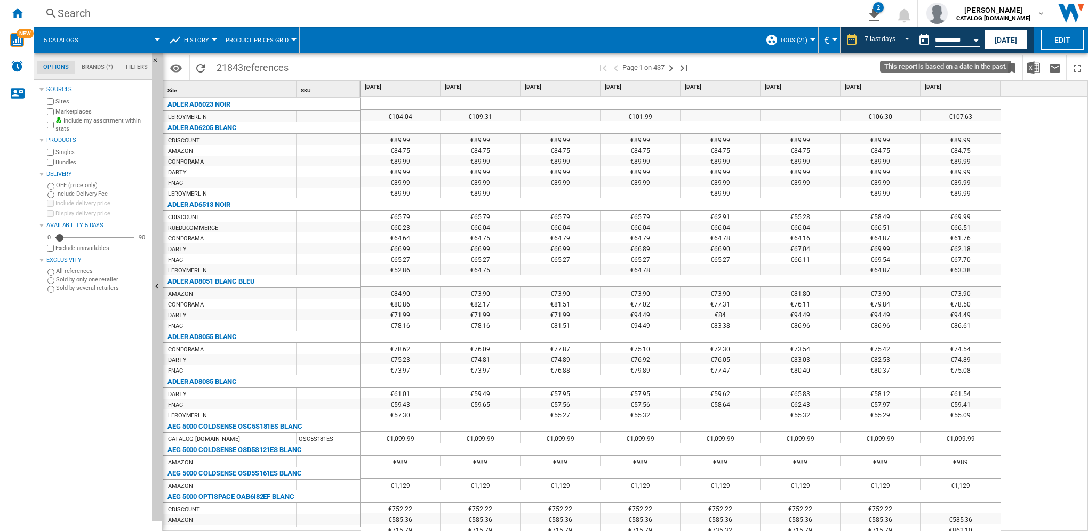
click at [971, 41] on button "Open calendar" at bounding box center [975, 38] width 19 height 19
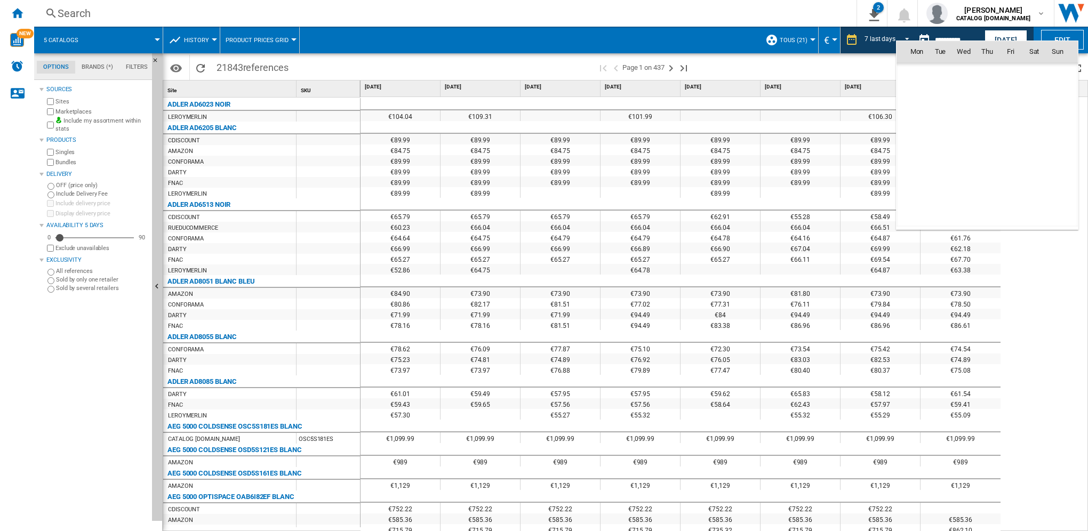
scroll to position [4944, 0]
click at [1034, 123] on span "13" at bounding box center [1033, 121] width 21 height 21
type input "**********"
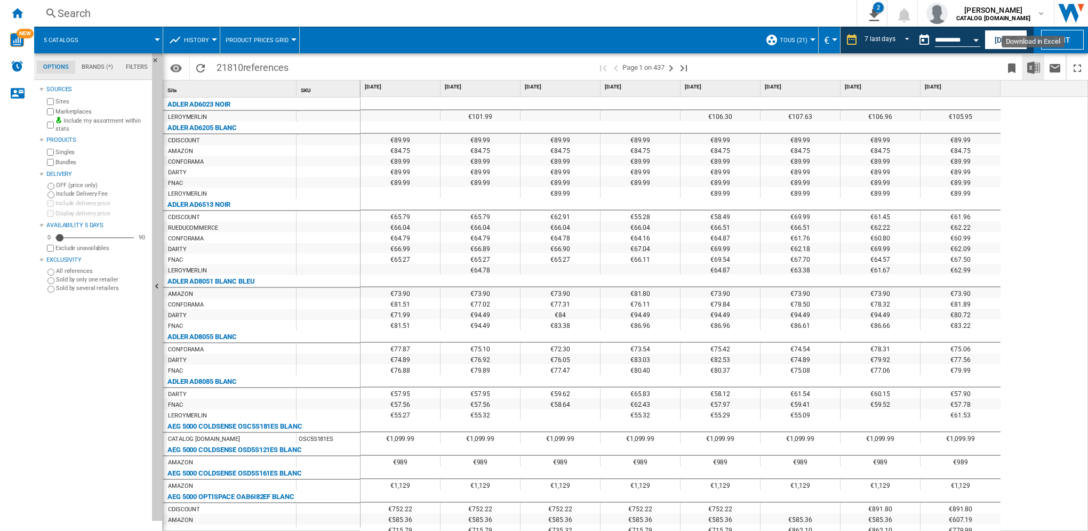
click at [1030, 69] on img "Download in Excel" at bounding box center [1033, 67] width 13 height 13
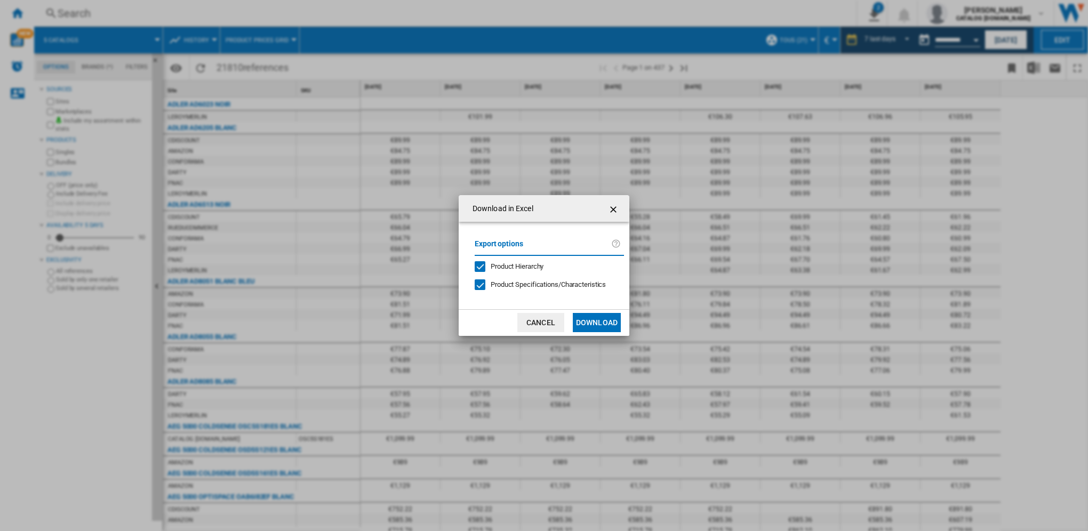
click at [602, 318] on button "Download" at bounding box center [597, 322] width 48 height 19
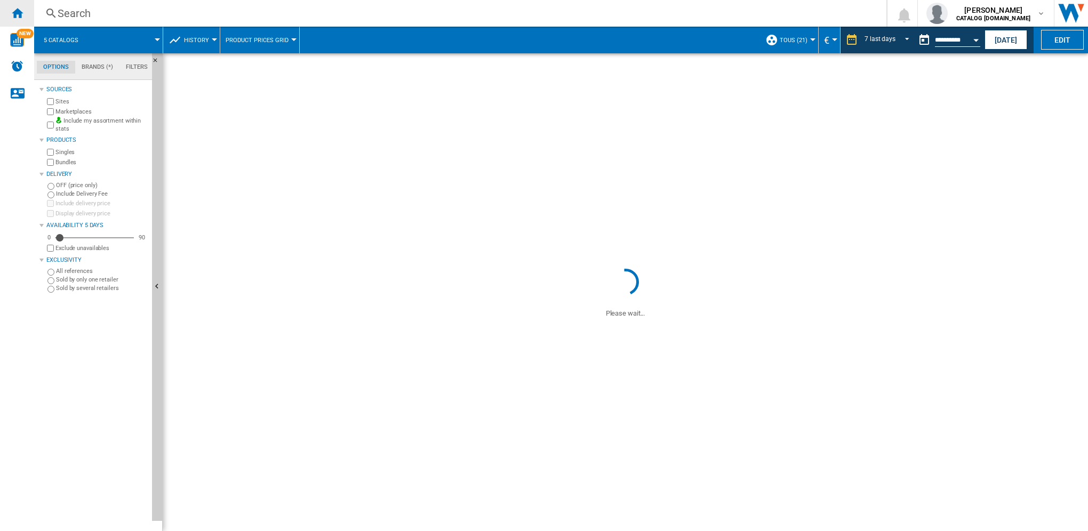
click at [19, 11] on ng-md-icon "Home" at bounding box center [17, 12] width 13 height 13
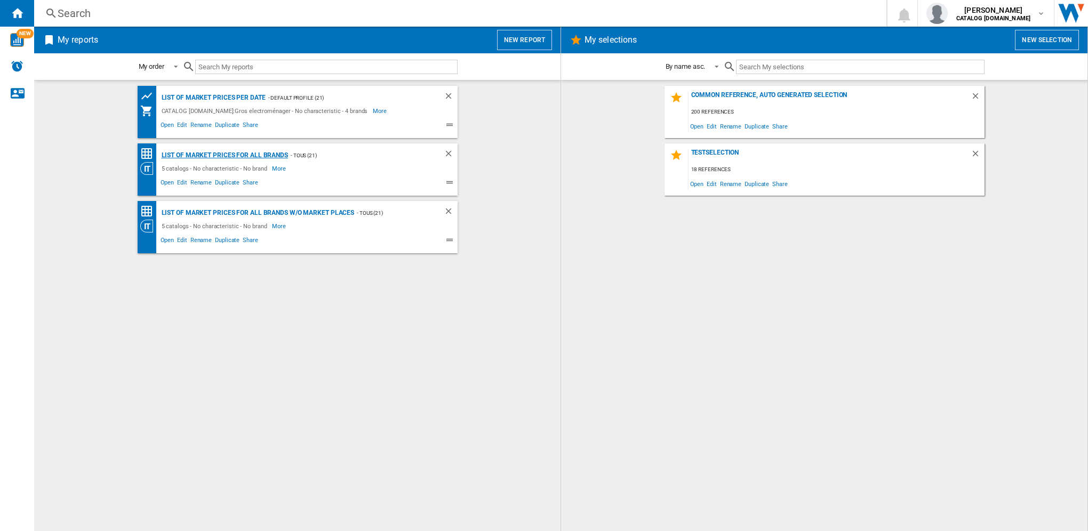
click at [254, 155] on div "List of market prices for all brands" at bounding box center [223, 155] width 129 height 13
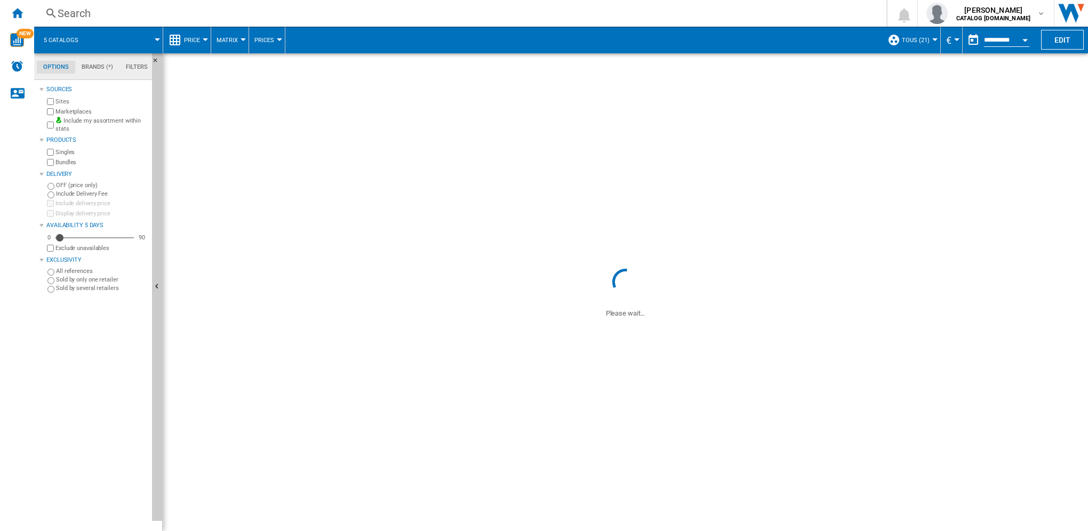
click at [191, 41] on span "Price" at bounding box center [192, 40] width 16 height 7
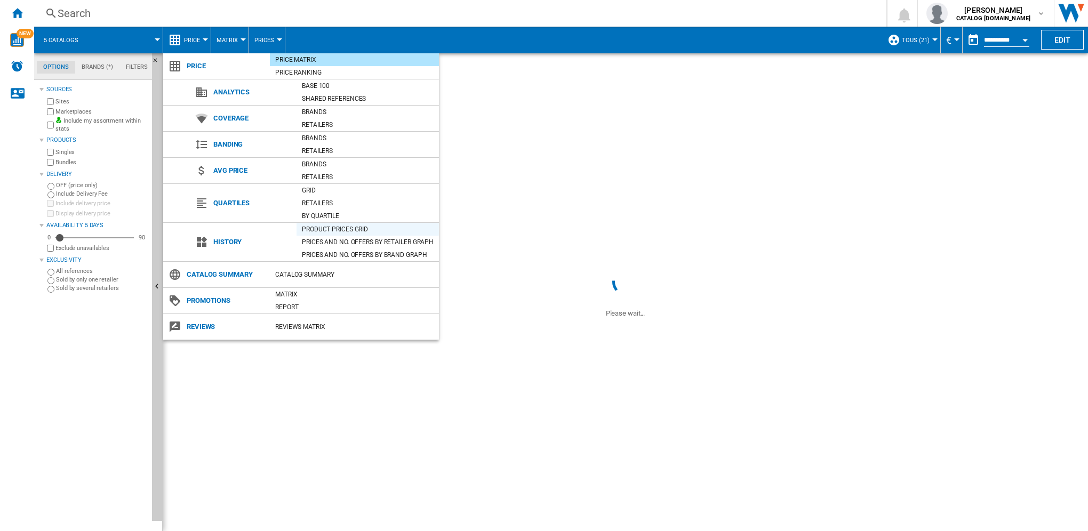
click at [332, 228] on div "Product prices grid" at bounding box center [367, 229] width 142 height 11
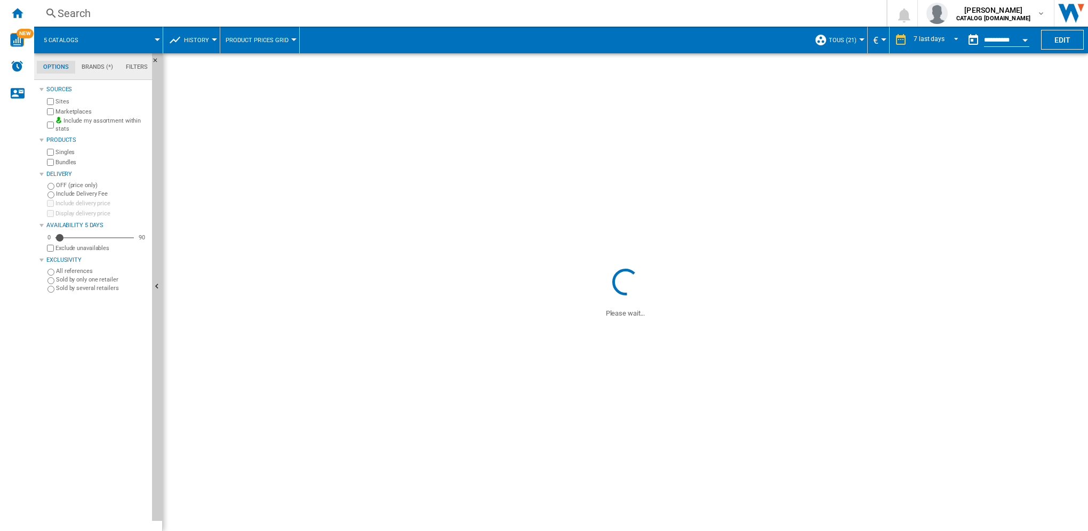
click at [212, 40] on div at bounding box center [214, 39] width 5 height 3
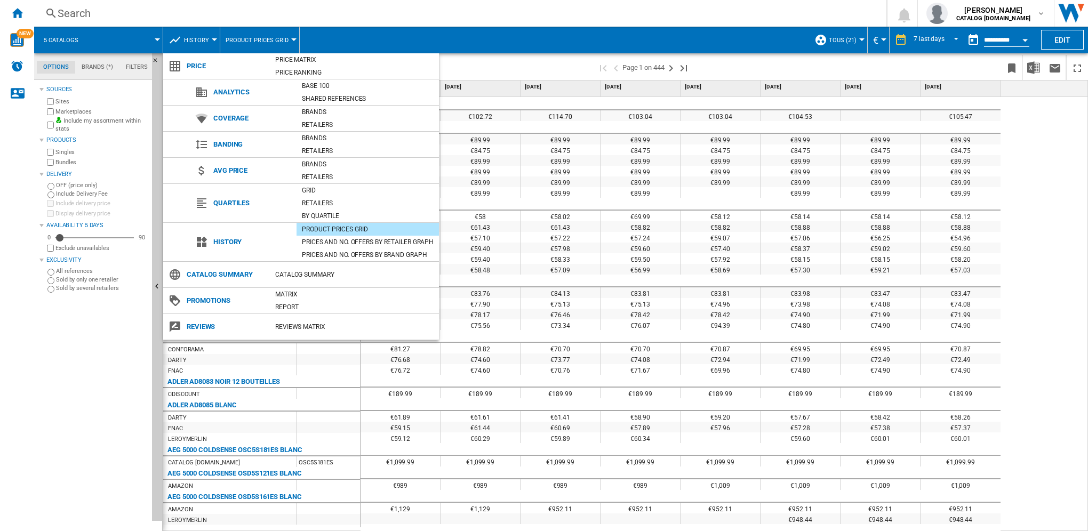
click at [1036, 69] on md-backdrop at bounding box center [544, 265] width 1088 height 531
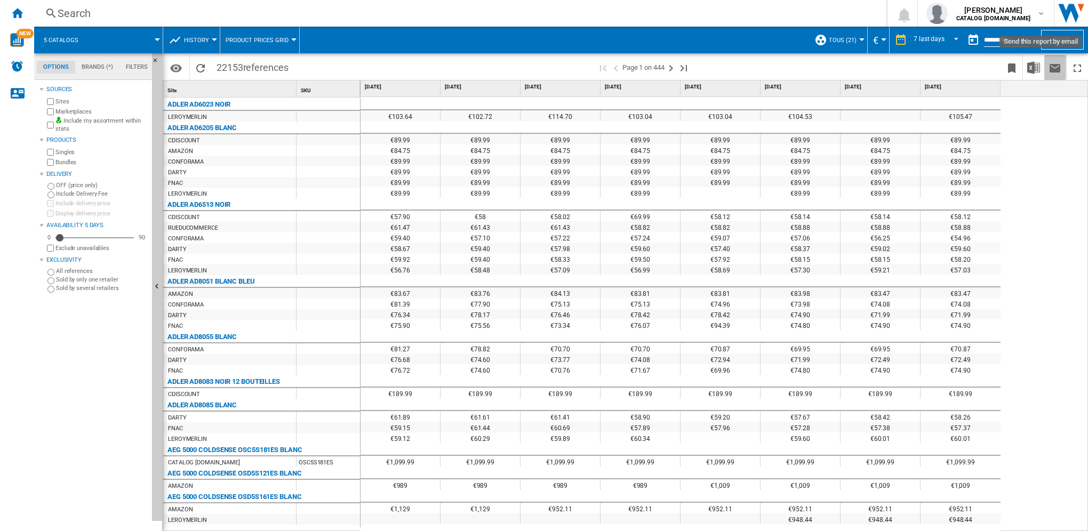
click at [1058, 68] on ng-md-icon "Send this report by email" at bounding box center [1054, 68] width 13 height 13
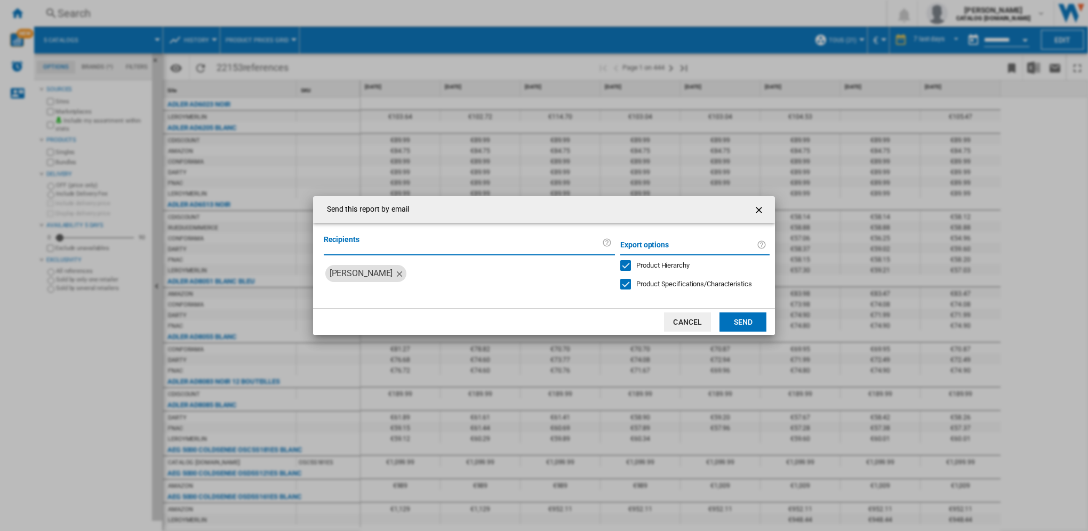
click at [743, 322] on button "Send" at bounding box center [742, 321] width 47 height 19
